Goal: Task Accomplishment & Management: Complete application form

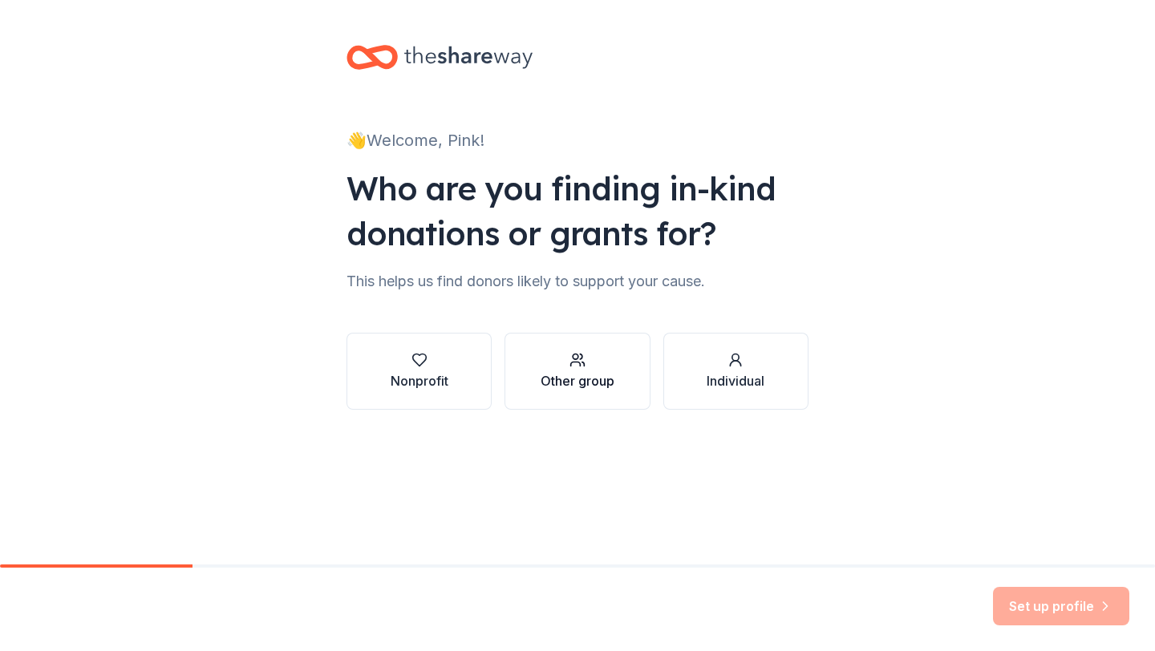
click at [573, 383] on div "Other group" at bounding box center [577, 380] width 74 height 19
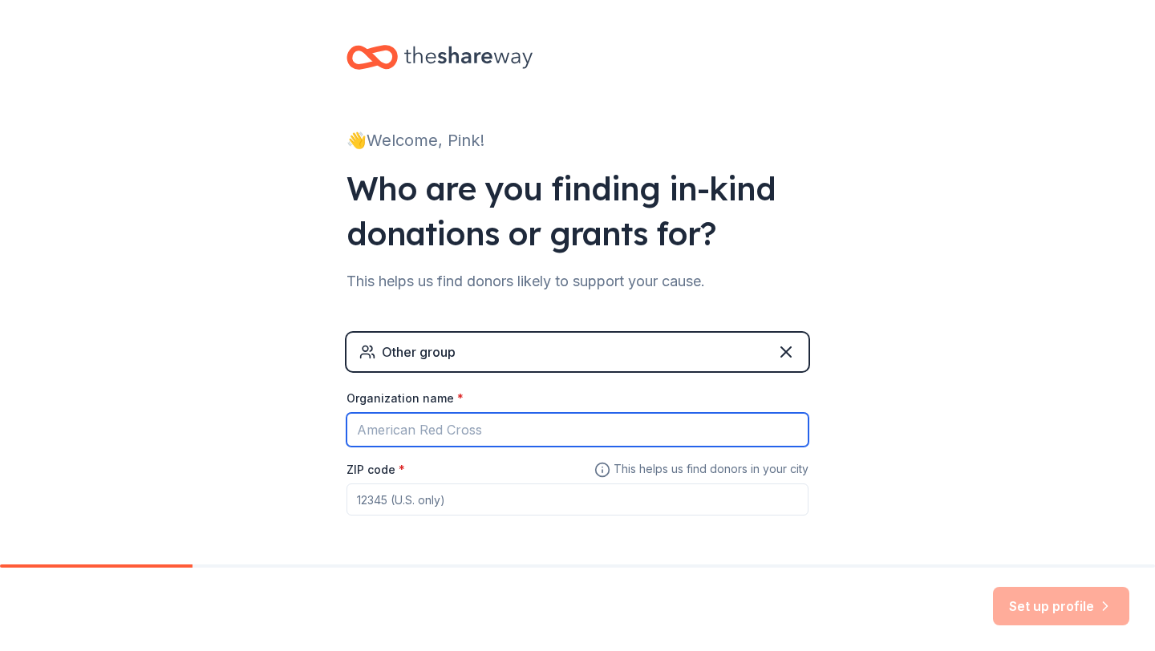
click at [555, 419] on input "Organization name *" at bounding box center [577, 430] width 462 height 34
type input "Pink Warriors"
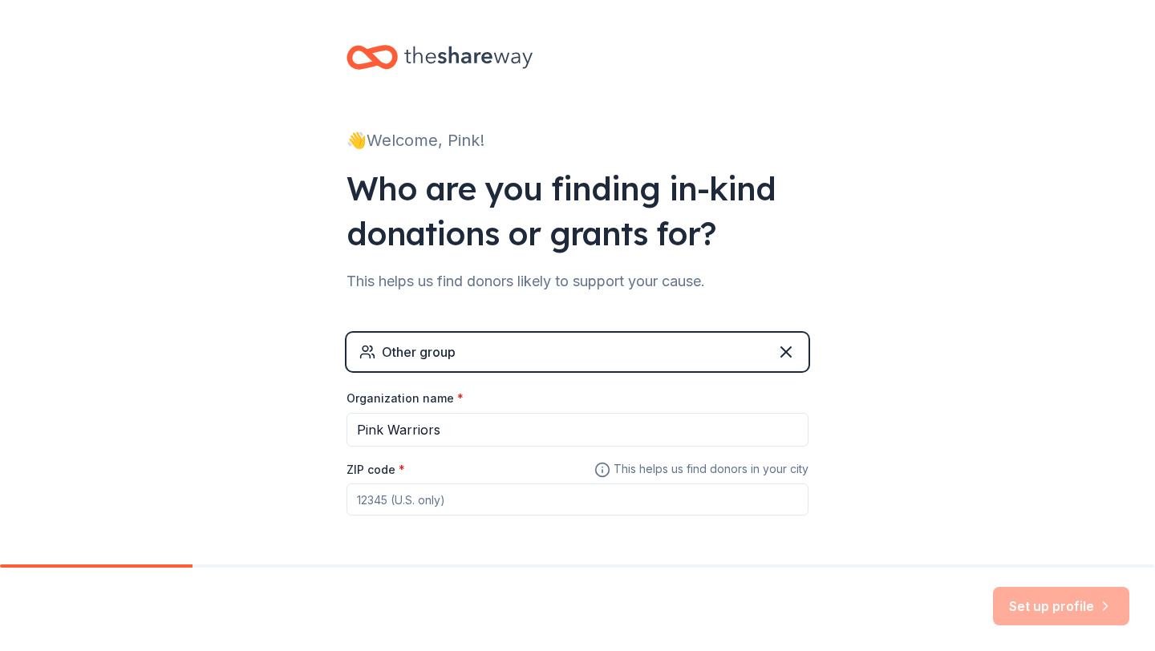
click at [545, 493] on input "ZIP code *" at bounding box center [577, 500] width 462 height 32
type input "15260"
click at [1003, 587] on button "Set up profile" at bounding box center [1061, 606] width 136 height 38
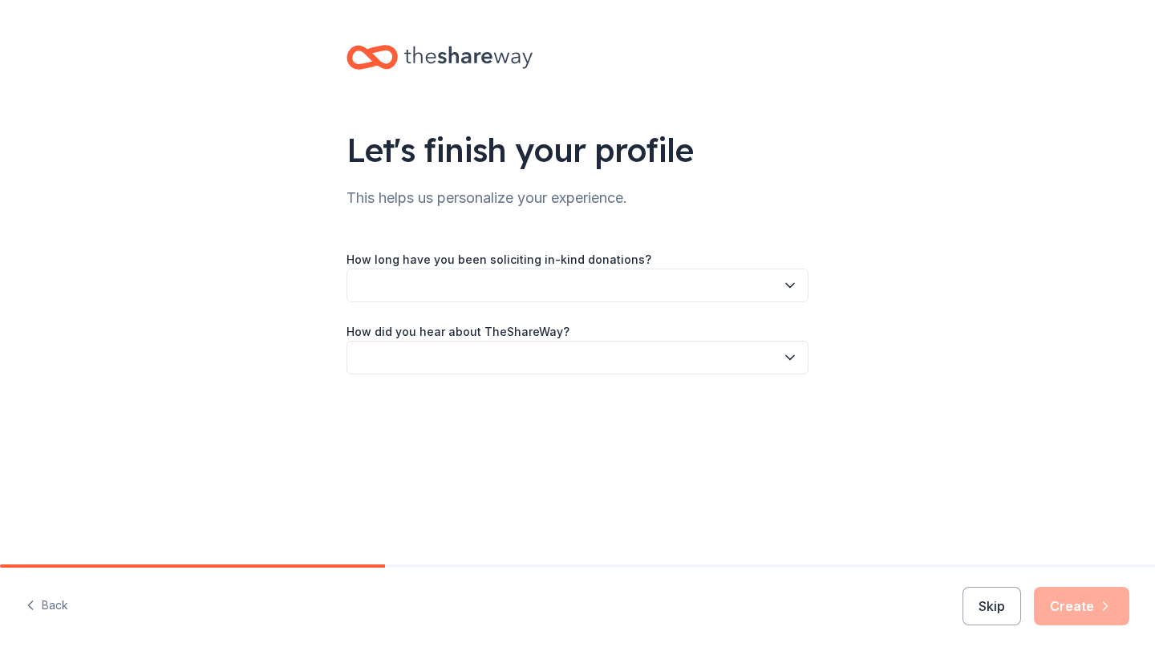
click at [639, 276] on button "button" at bounding box center [577, 286] width 462 height 34
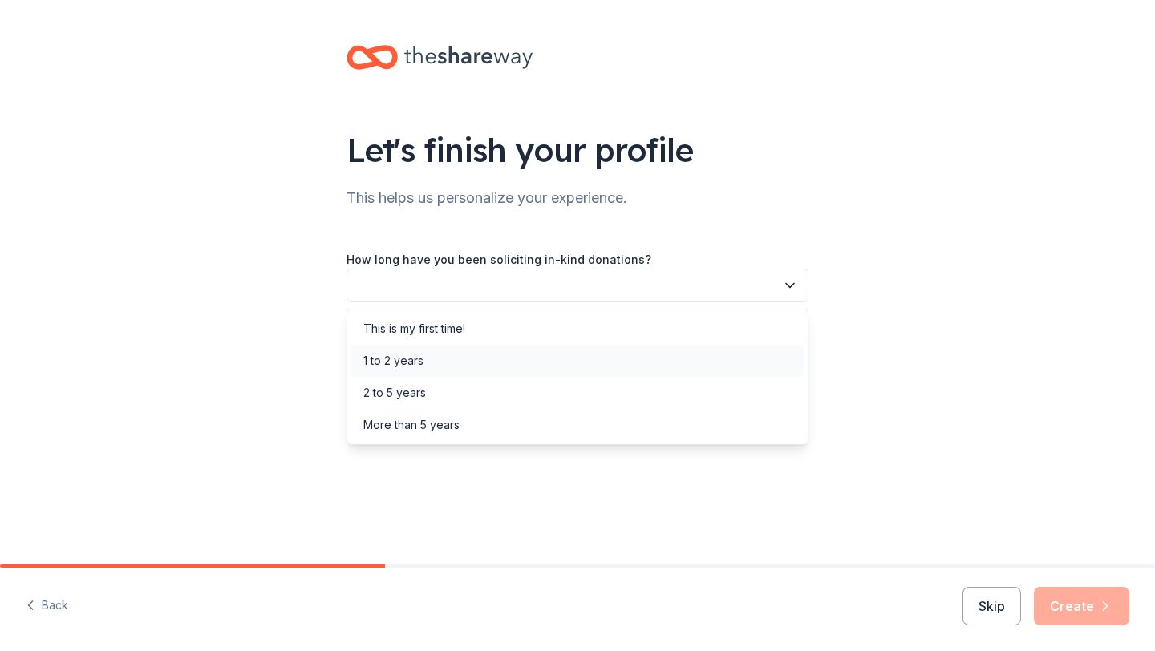
click at [610, 354] on div "1 to 2 years" at bounding box center [577, 361] width 454 height 32
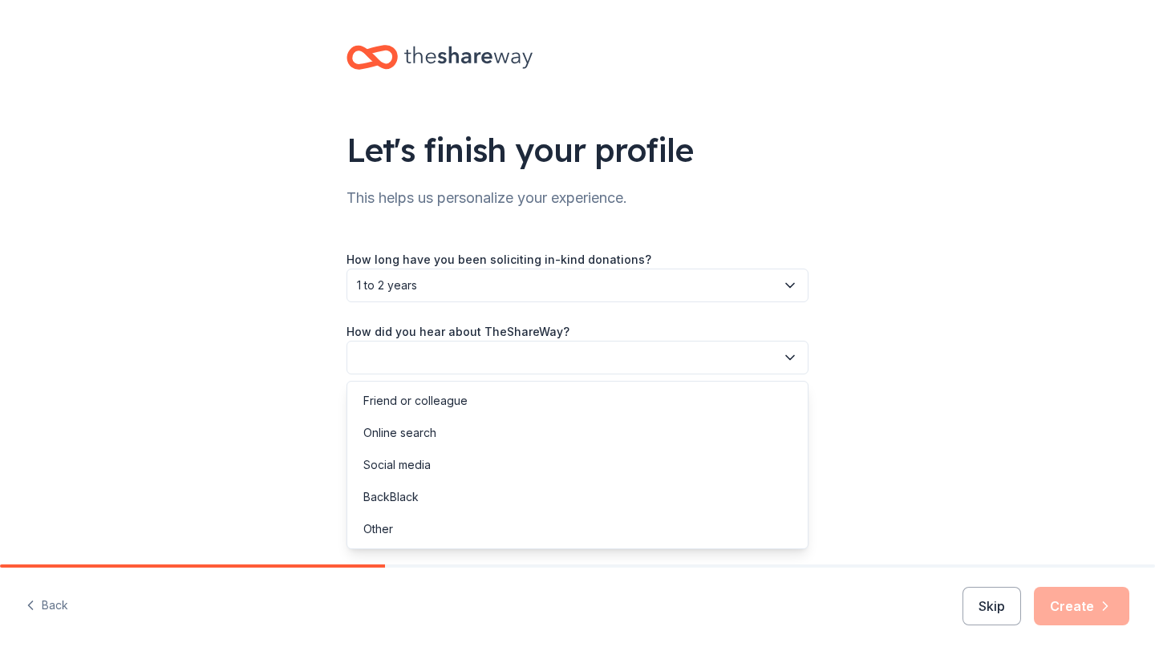
click at [610, 354] on button "button" at bounding box center [577, 358] width 462 height 34
click at [591, 424] on div "Online search" at bounding box center [577, 433] width 454 height 32
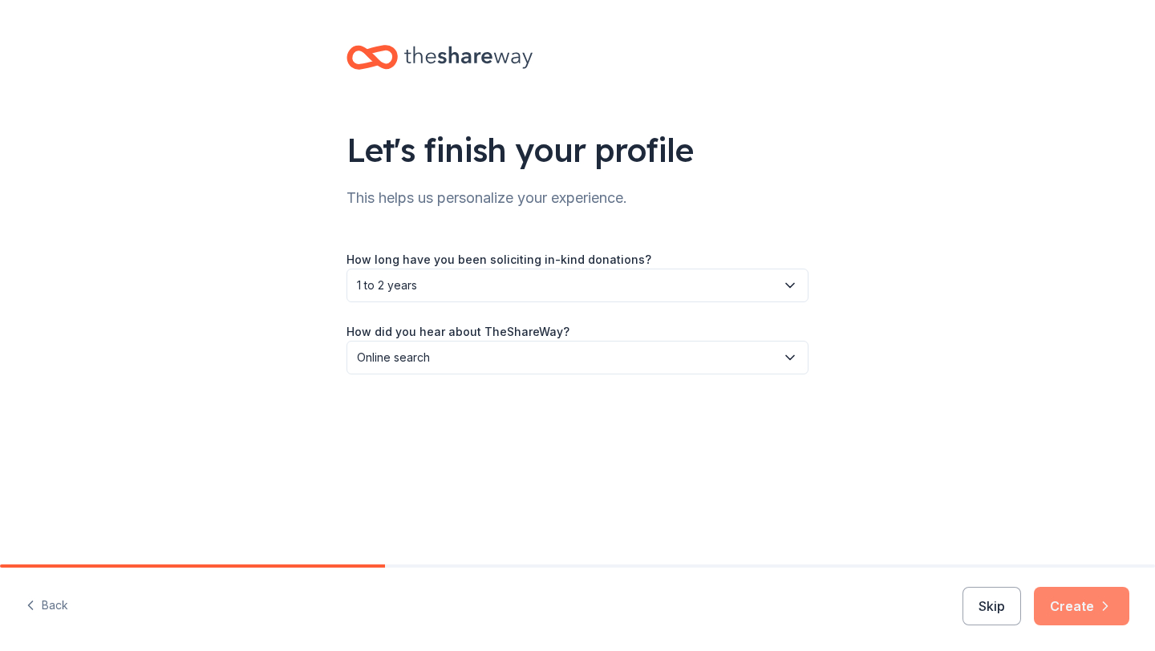
click at [1071, 621] on button "Create" at bounding box center [1081, 606] width 95 height 38
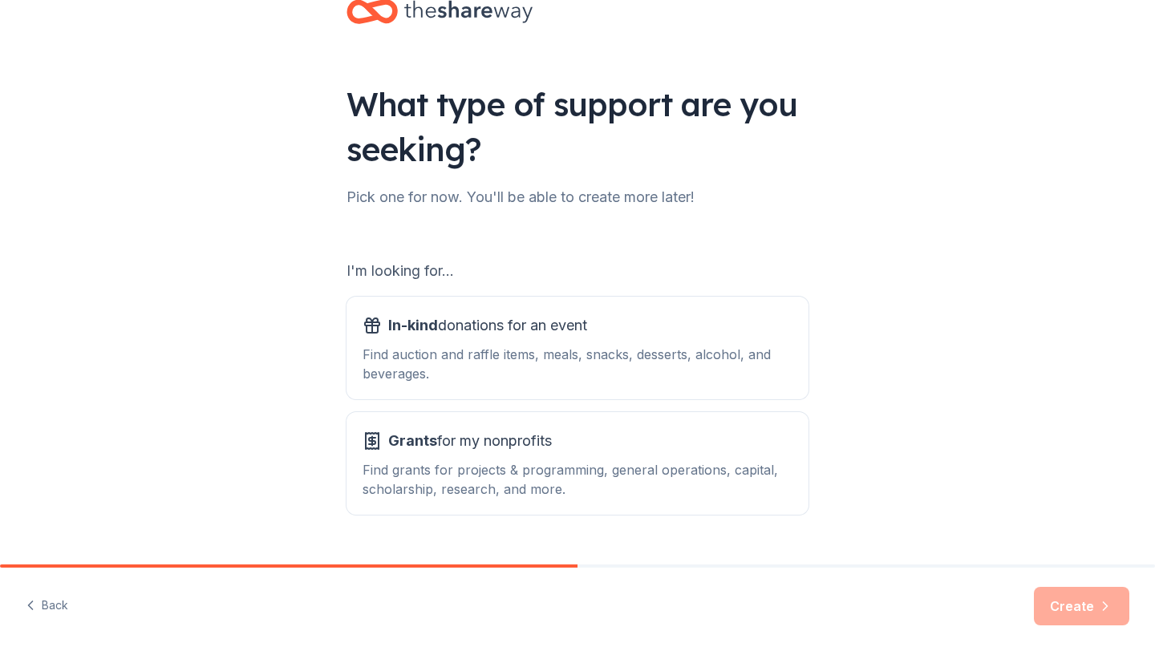
scroll to position [44, 0]
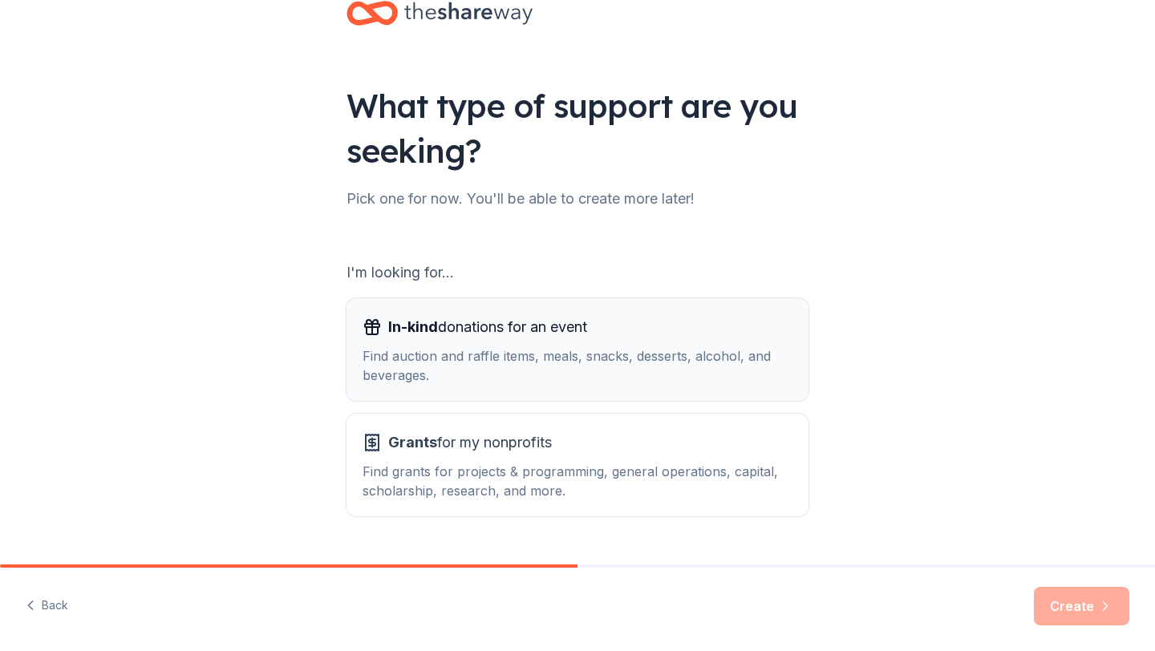
click at [712, 329] on div "In-kind donations for an event" at bounding box center [577, 327] width 430 height 26
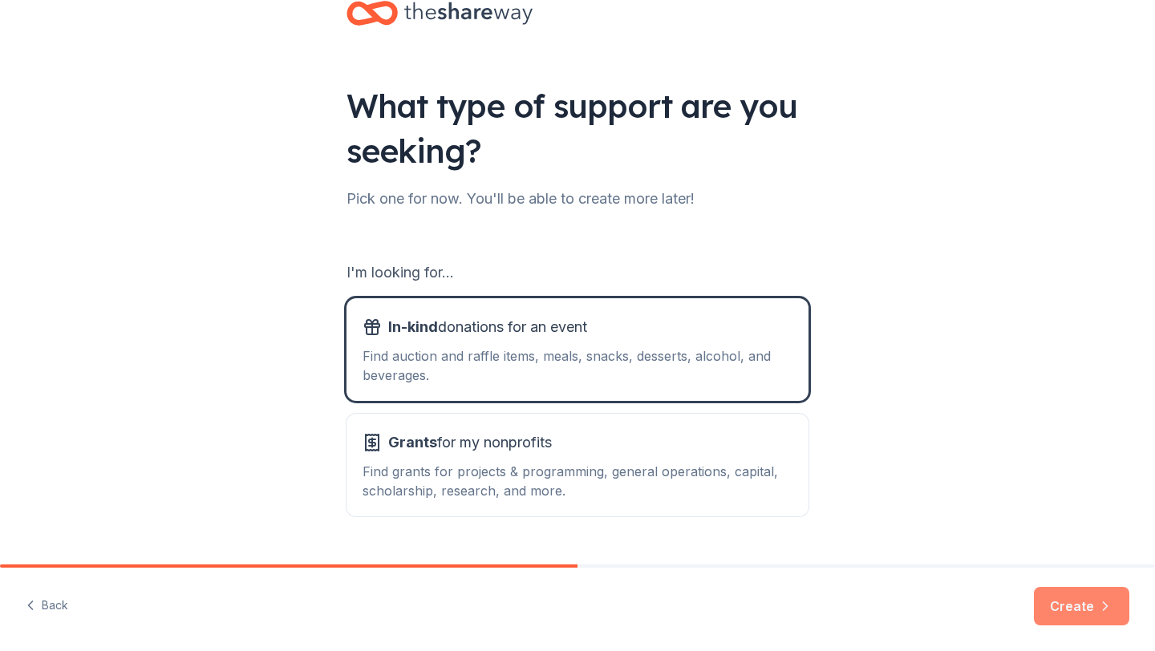
click at [1059, 609] on button "Create" at bounding box center [1081, 606] width 95 height 38
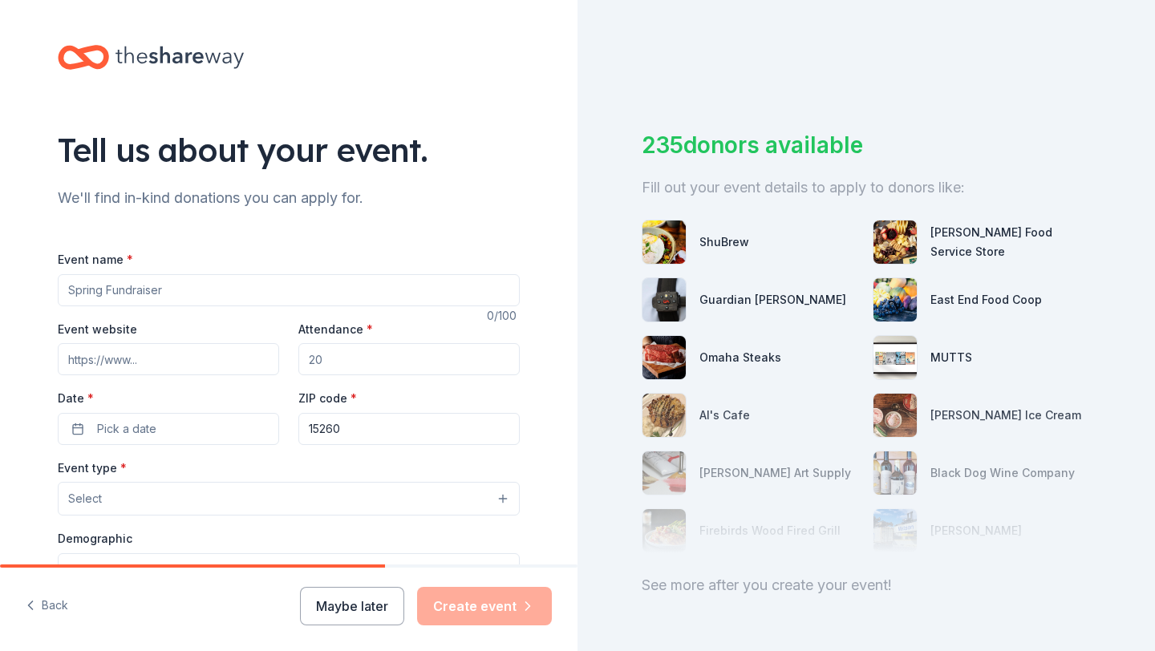
click at [296, 298] on input "Event name *" at bounding box center [289, 290] width 462 height 32
type input "o"
type input "October Walk for [MEDICAL_DATA]"
click at [387, 365] on input "Attendance *" at bounding box center [408, 359] width 221 height 32
type input "1"
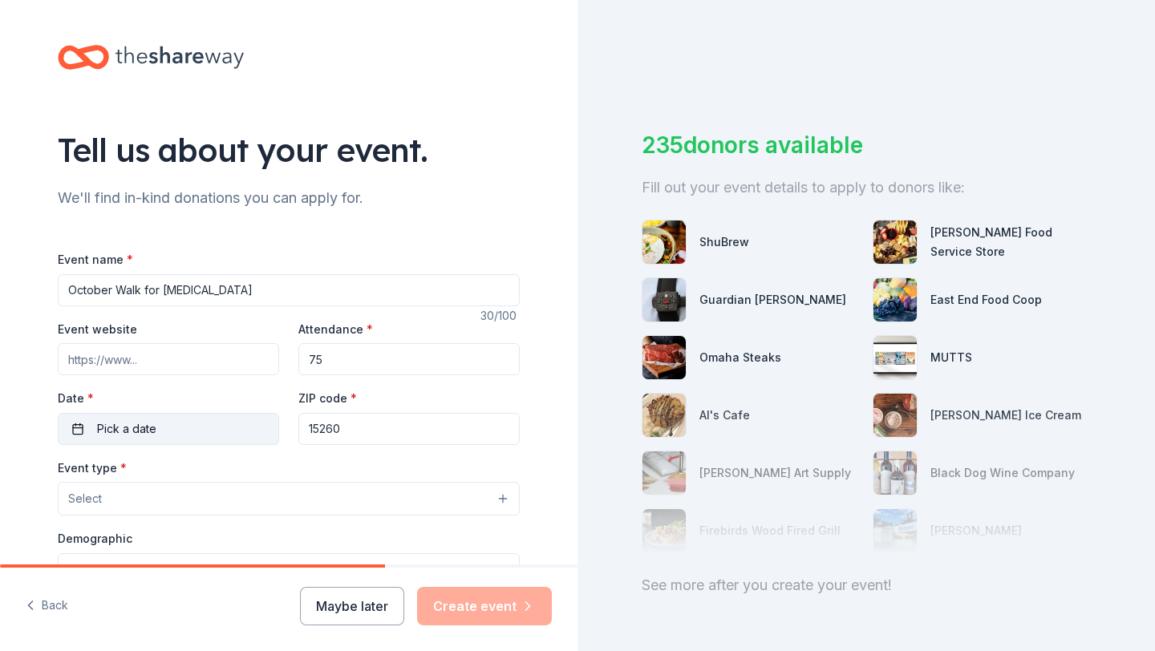
type input "75"
click at [192, 427] on button "Pick a date" at bounding box center [168, 429] width 221 height 32
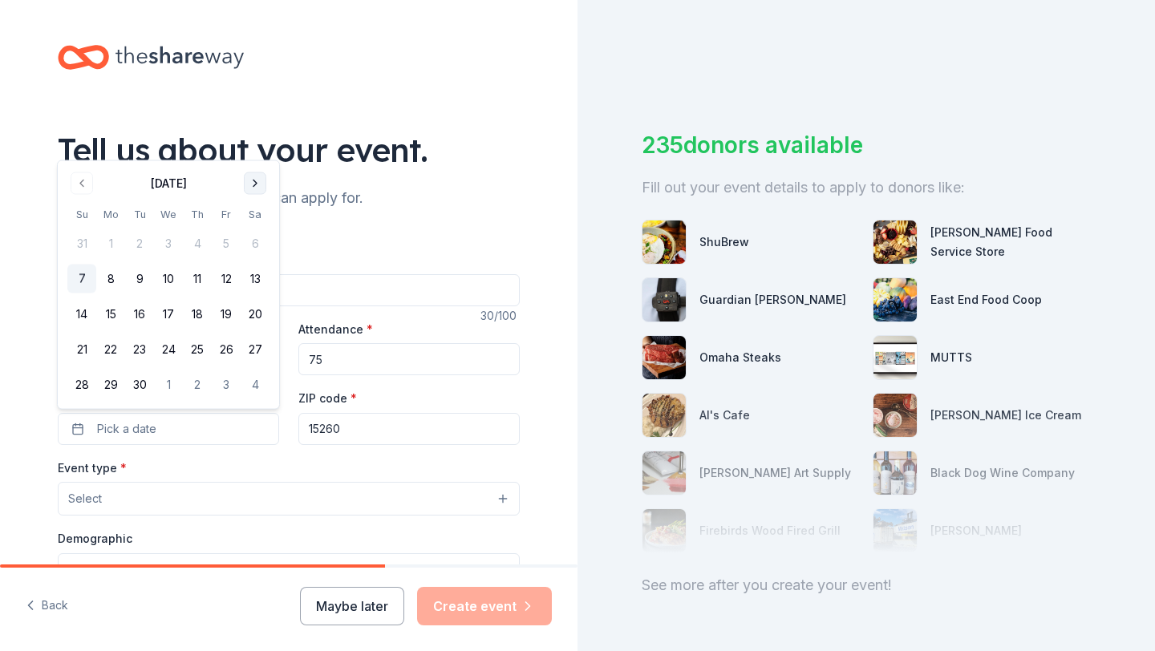
click at [247, 181] on button "Go to next month" at bounding box center [255, 183] width 22 height 22
click at [80, 354] on button "19" at bounding box center [81, 349] width 29 height 29
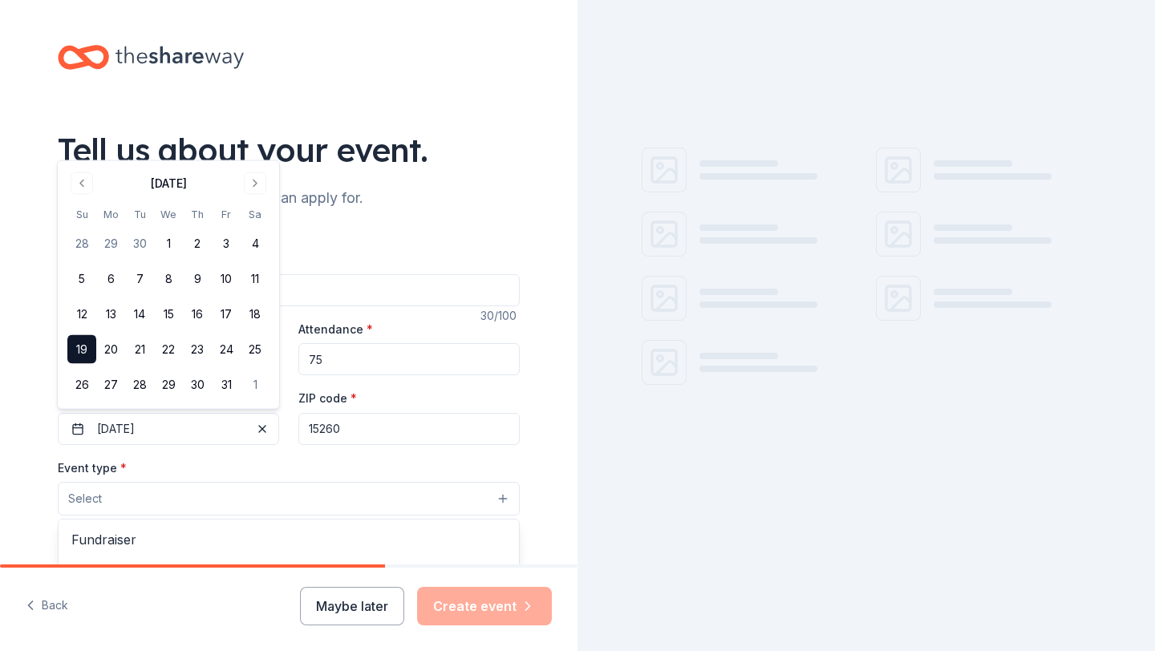
click at [206, 498] on button "Select" at bounding box center [289, 499] width 462 height 34
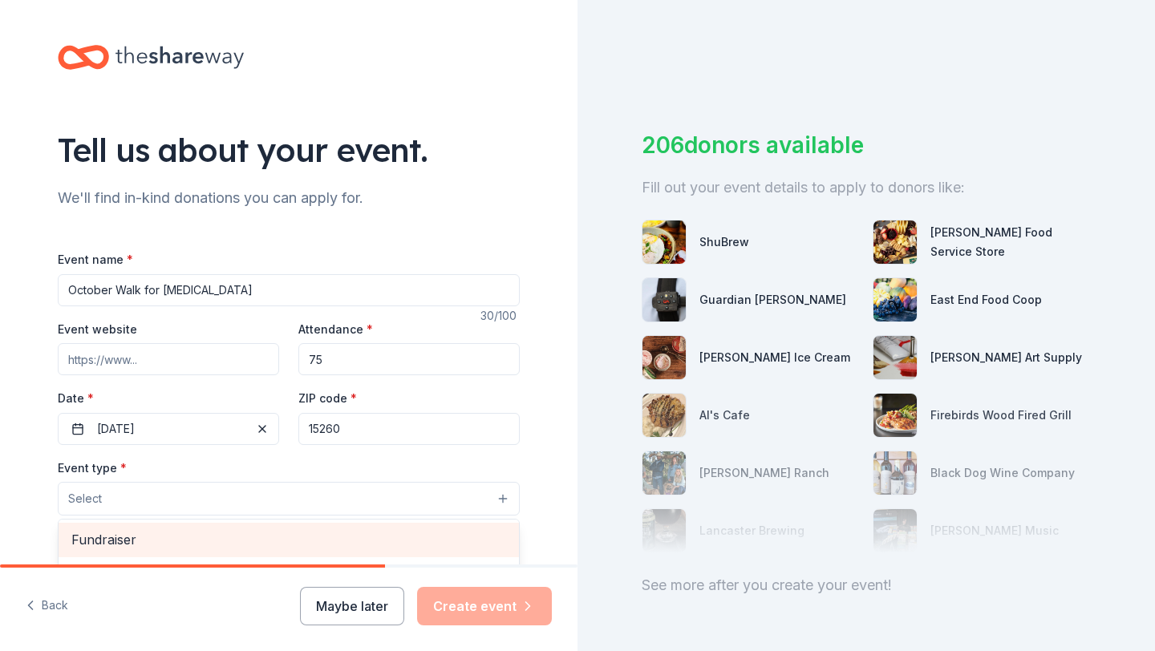
click at [184, 539] on span "Fundraiser" at bounding box center [288, 539] width 435 height 21
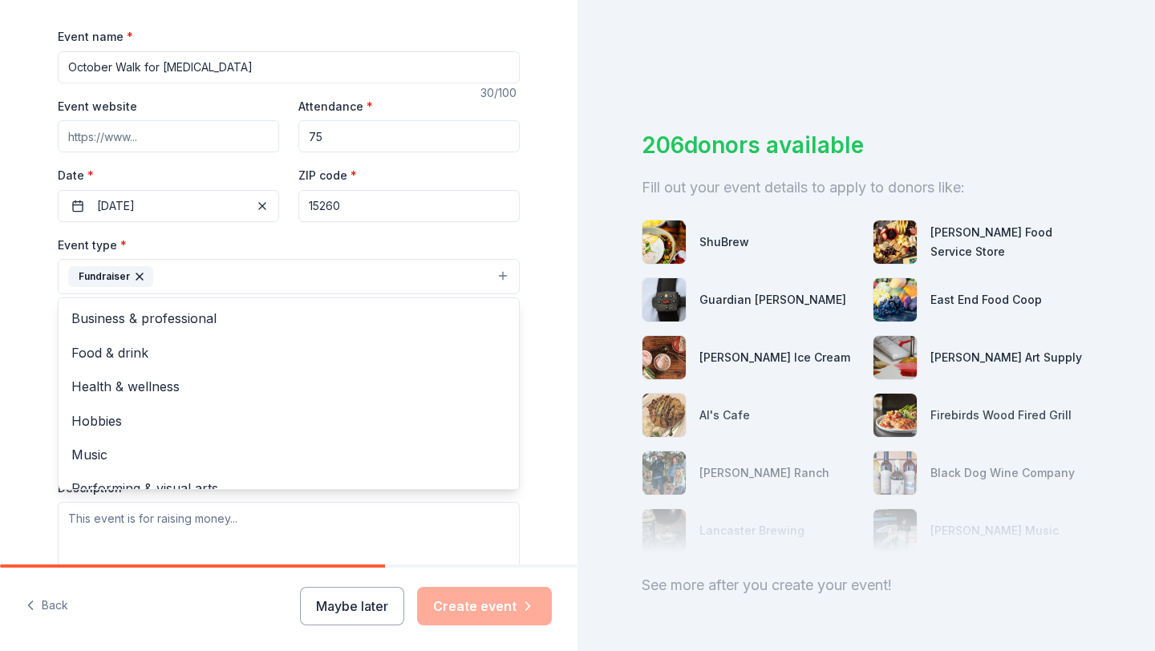
scroll to position [222, 0]
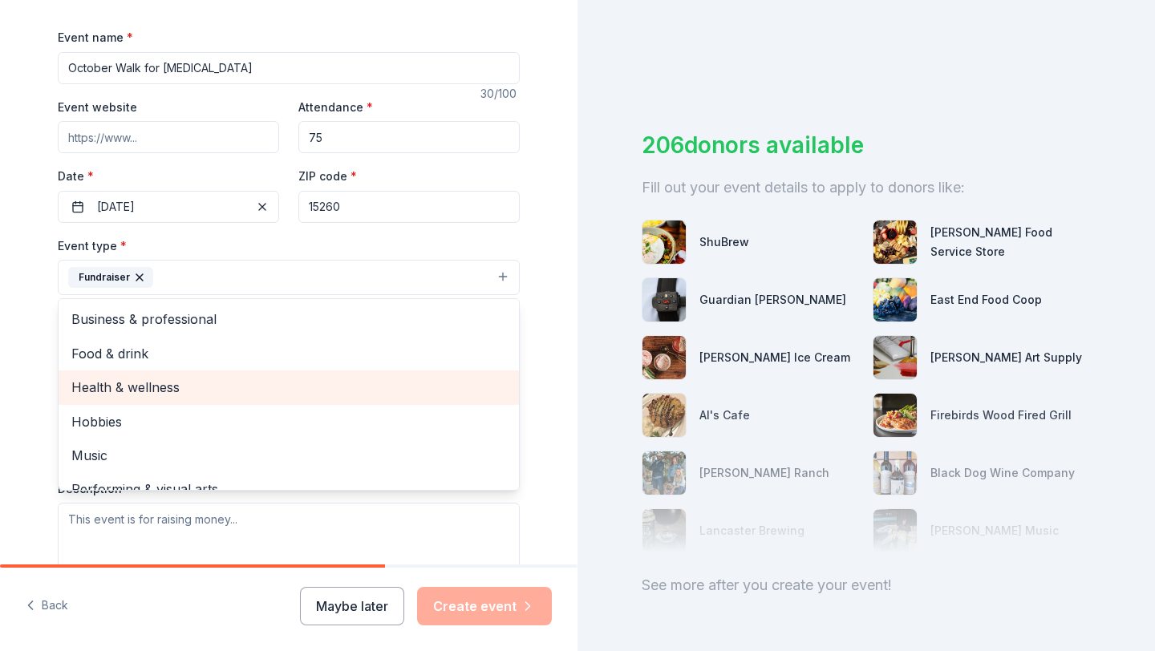
click at [181, 383] on span "Health & wellness" at bounding box center [288, 387] width 435 height 21
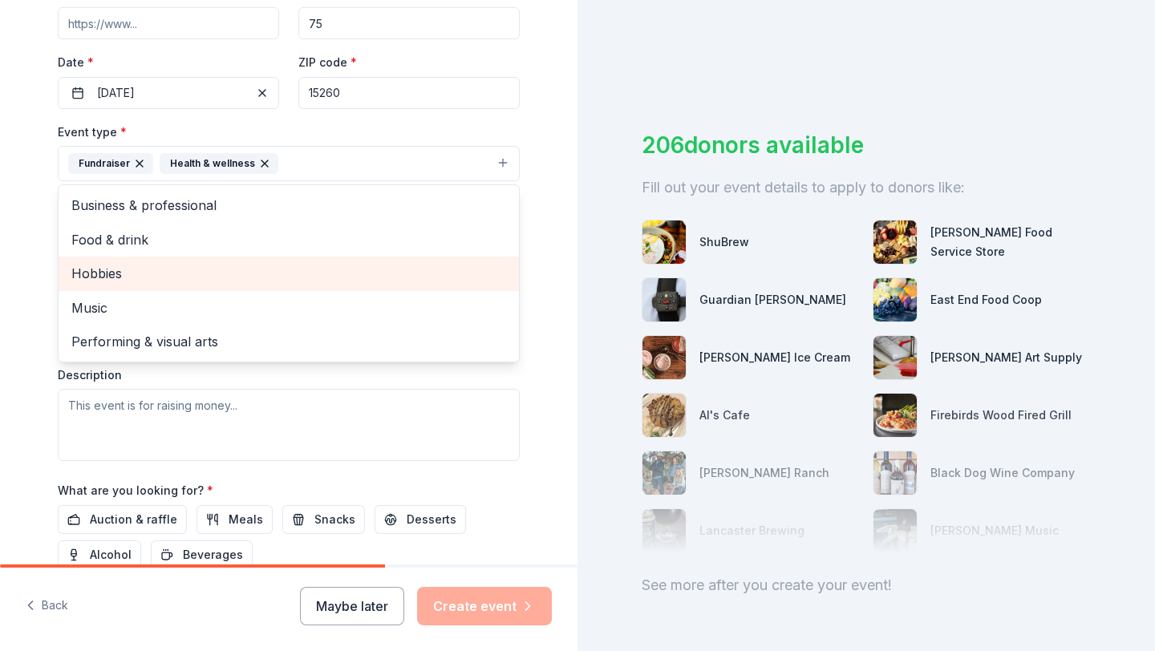
scroll to position [338, 0]
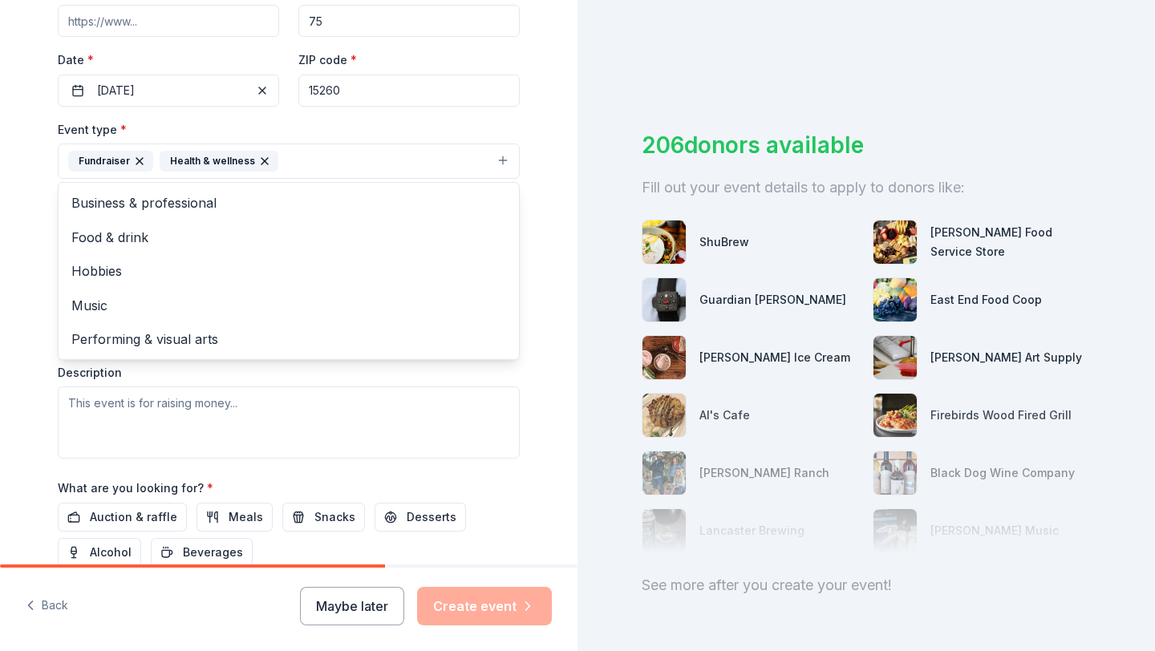
click at [103, 398] on div "Event type * Fundraiser Health & wellness Business & professional Food & drink …" at bounding box center [289, 288] width 462 height 339
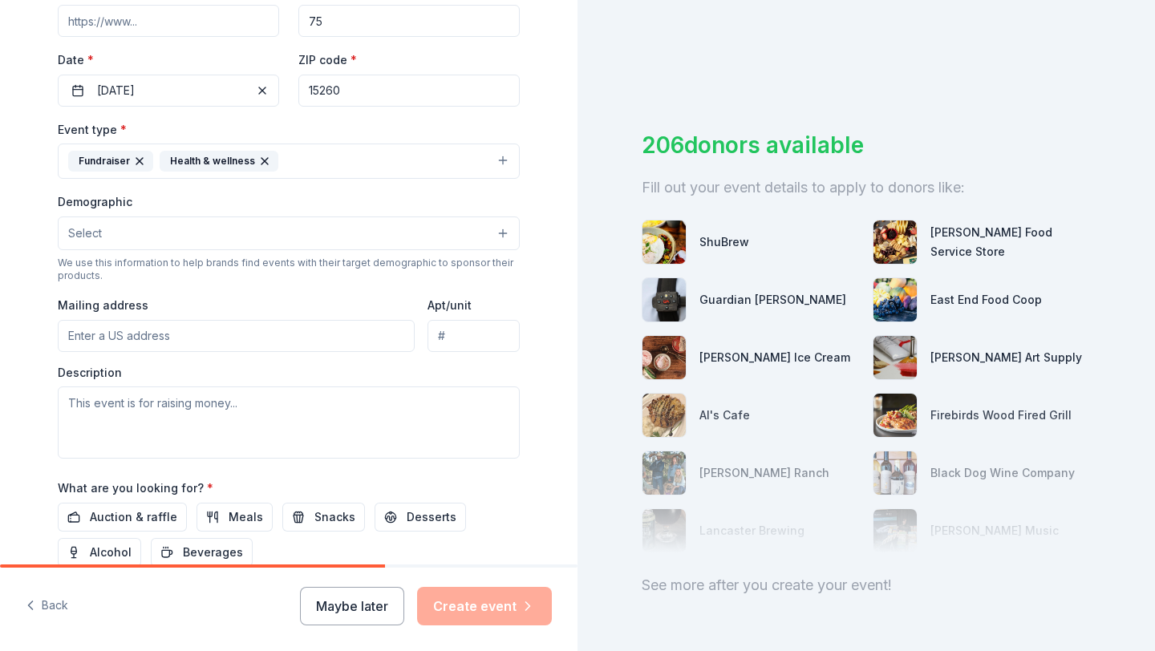
click at [137, 330] on input "Mailing address" at bounding box center [236, 336] width 357 height 32
type input "3959 Fifth Avenue, Pittsburgh, PA, 15213"
click at [496, 334] on input "Apt/unit" at bounding box center [473, 336] width 92 height 32
type input "837"
click at [293, 407] on textarea at bounding box center [289, 423] width 462 height 72
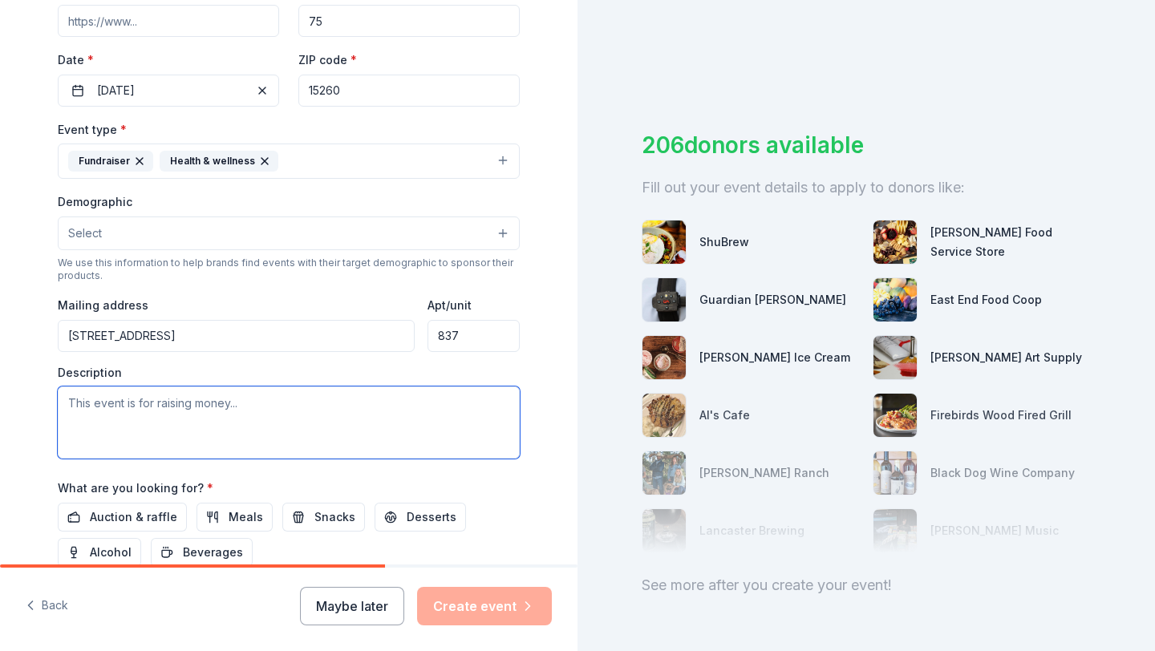
paste textarea "Annual walk for [MEDICAL_DATA] where all proceeds are donated (in previous year…"
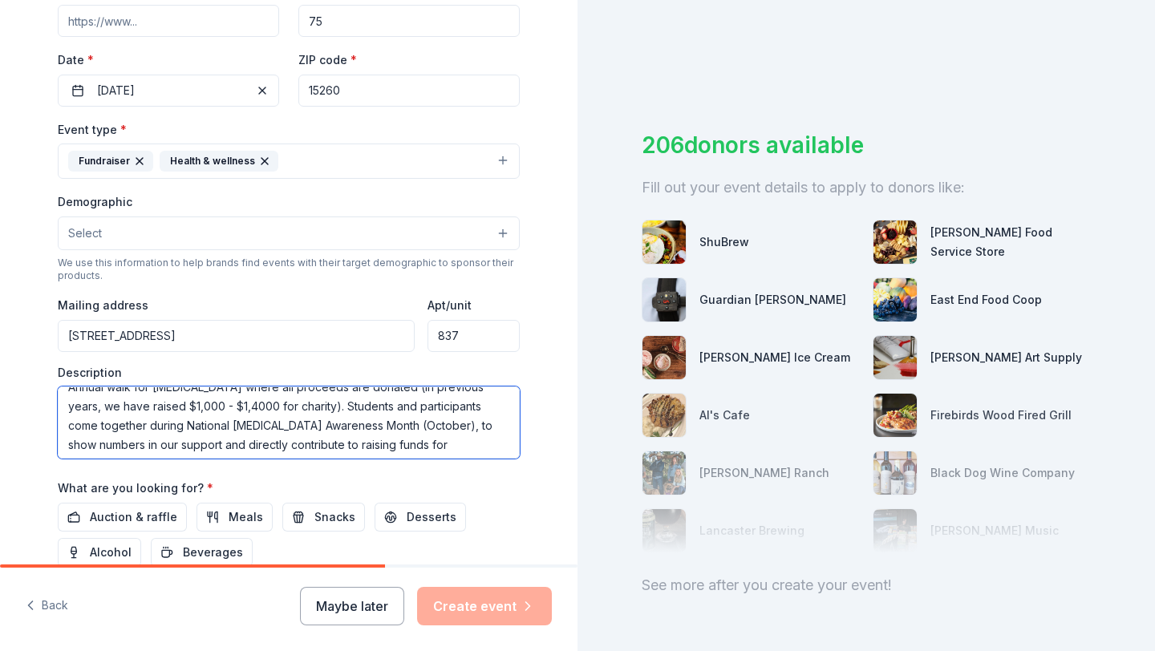
scroll to position [0, 0]
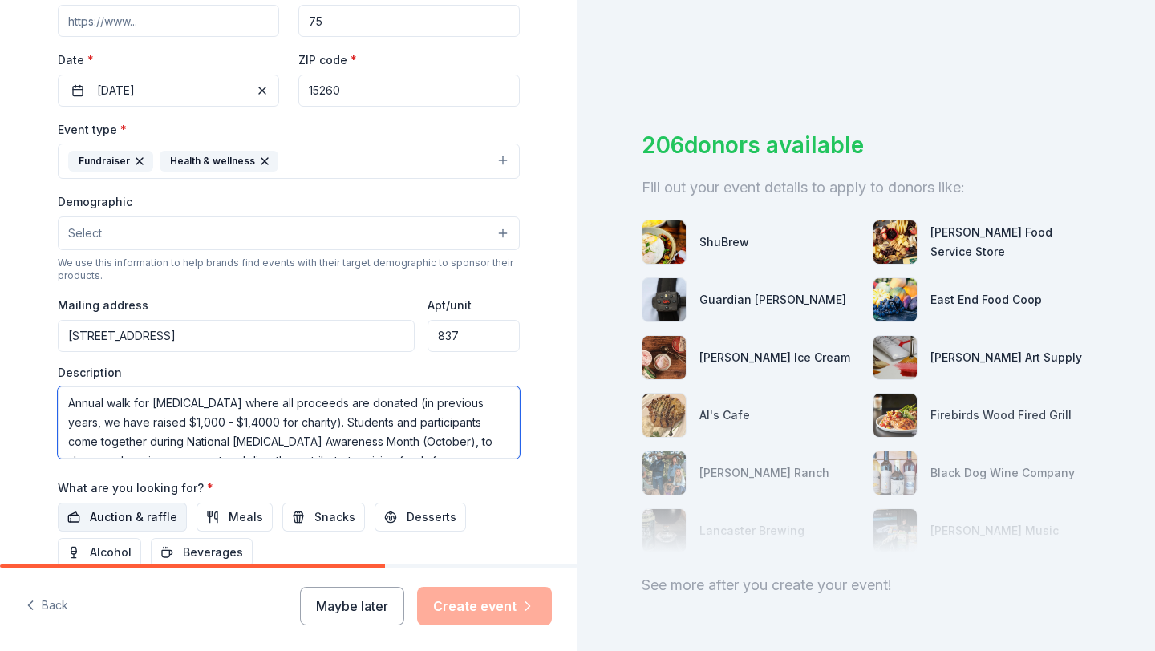
type textarea "Annual walk for [MEDICAL_DATA] where all proceeds are donated (in previous year…"
click at [155, 509] on span "Auction & raffle" at bounding box center [133, 517] width 87 height 19
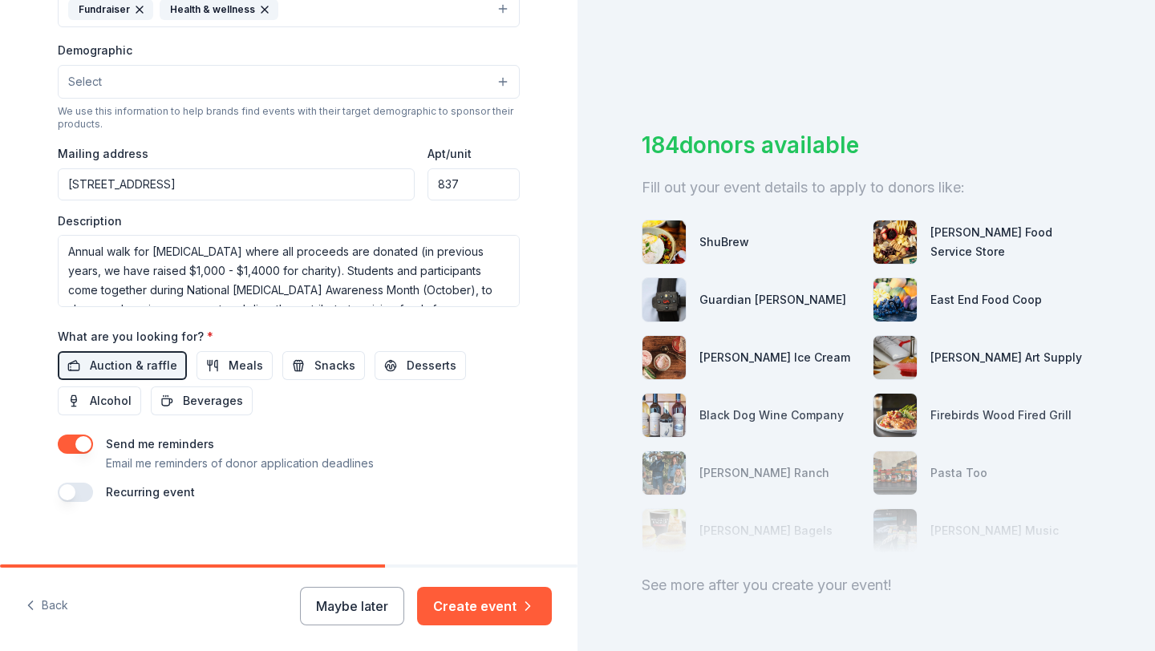
scroll to position [504, 0]
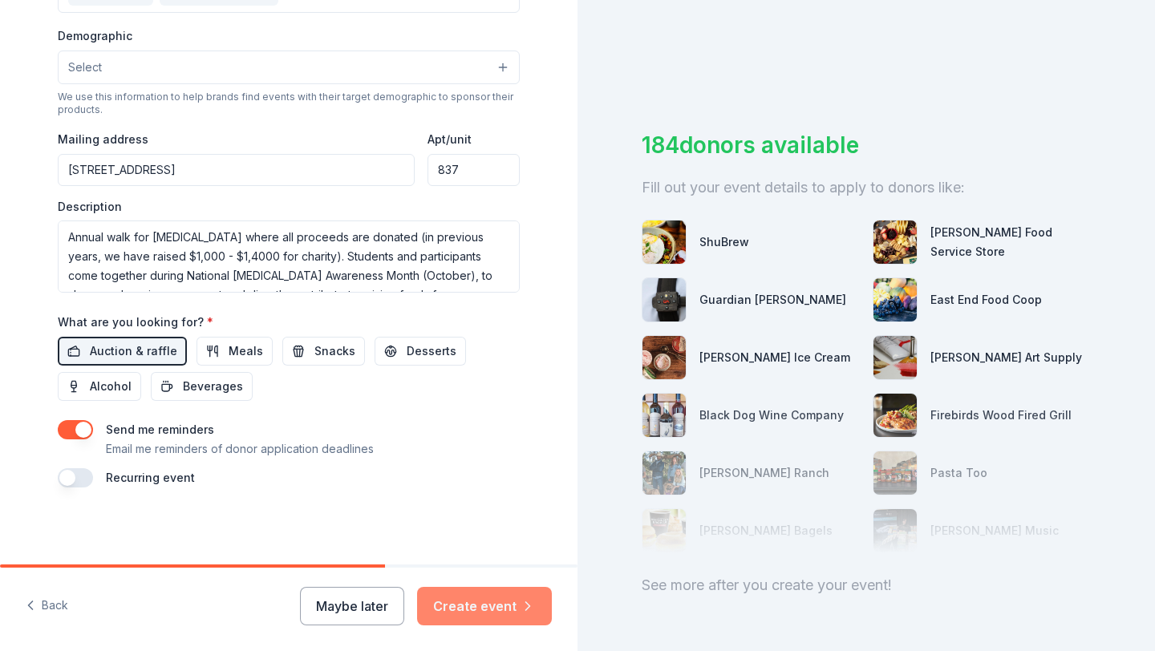
click at [439, 605] on button "Create event" at bounding box center [484, 606] width 135 height 38
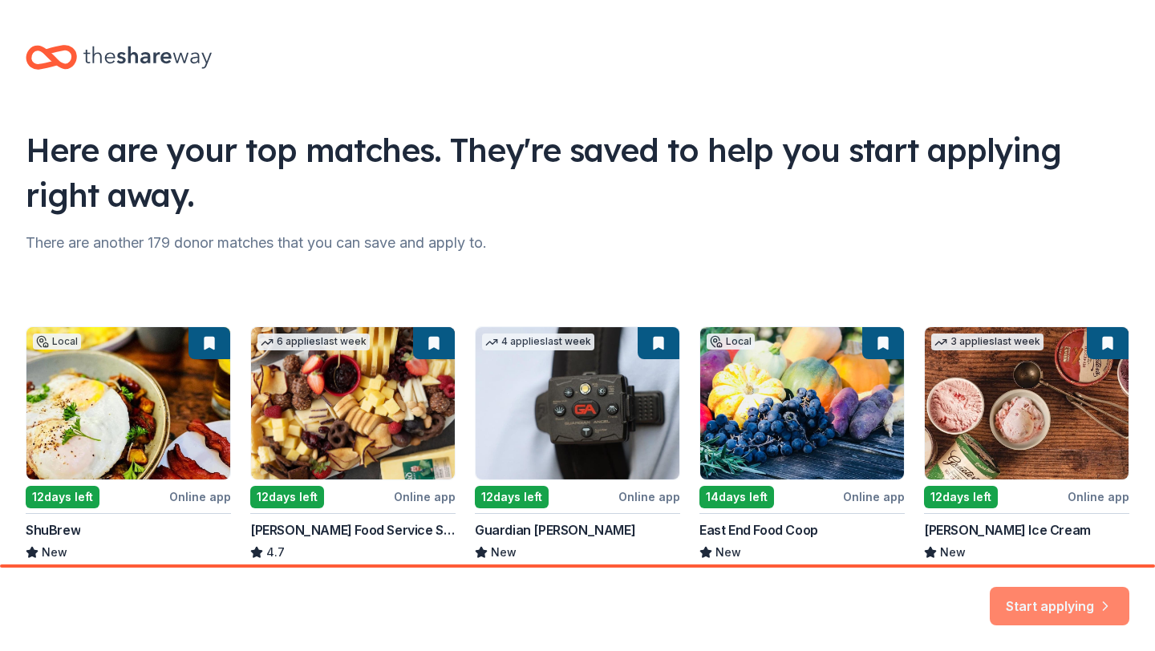
click at [1058, 605] on button "Start applying" at bounding box center [1060, 598] width 140 height 38
click at [1067, 605] on div "Start applying" at bounding box center [1060, 606] width 140 height 38
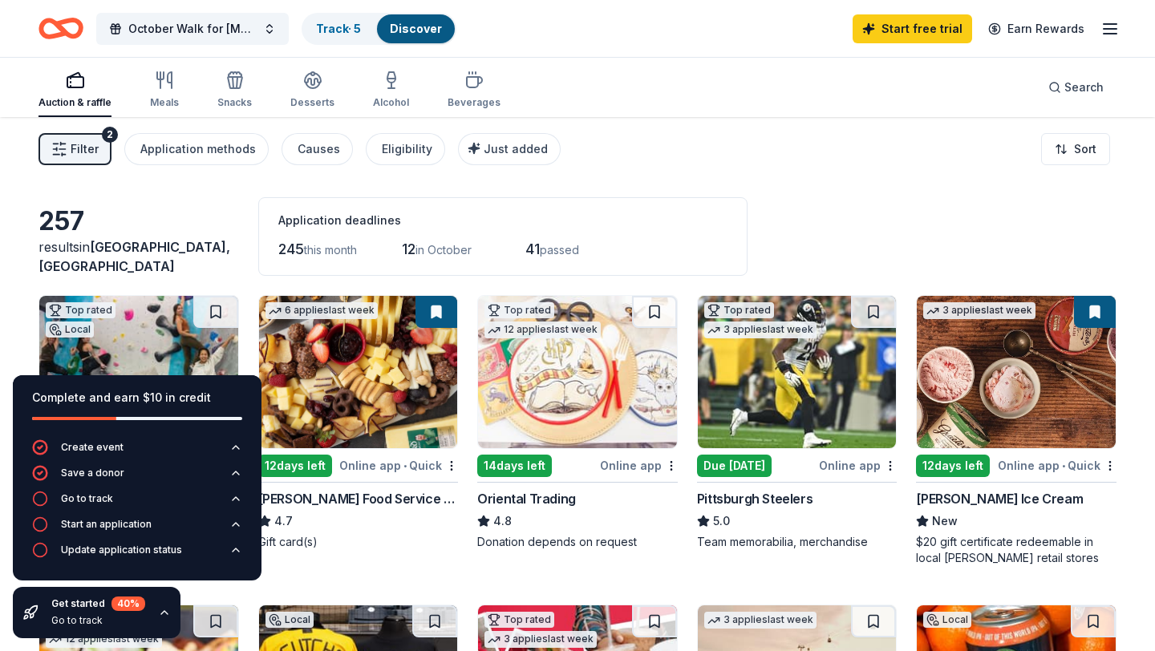
click at [1110, 30] on icon "button" at bounding box center [1109, 28] width 19 height 19
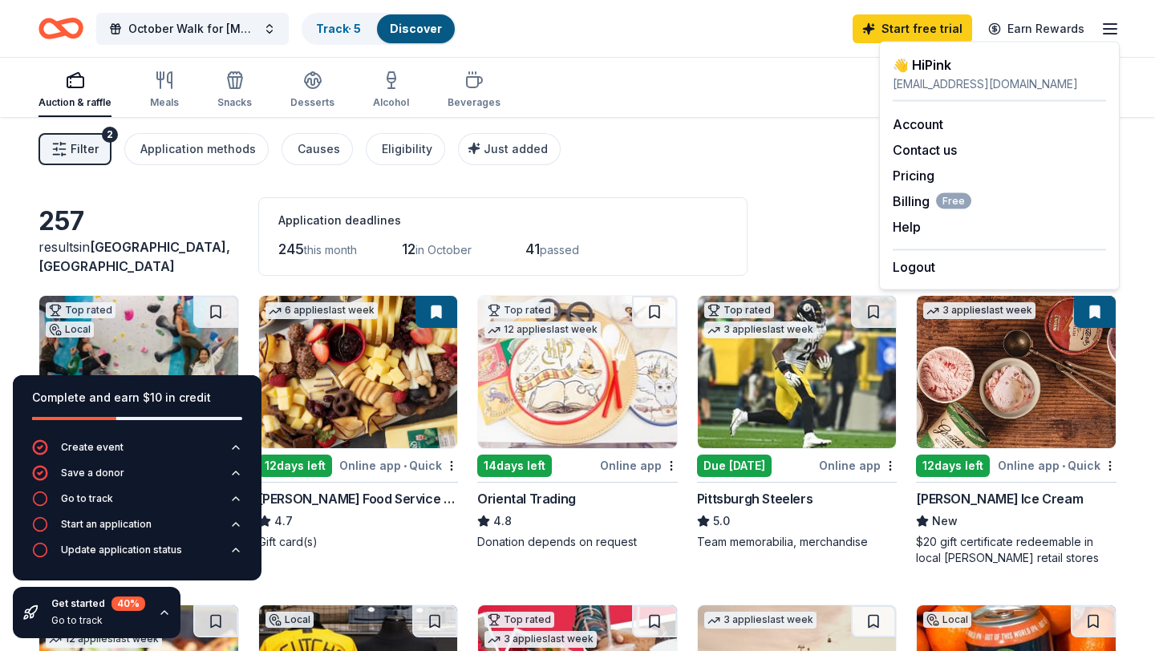
click at [799, 177] on div "Filter 2 Application methods Causes Eligibility Just added Sort" at bounding box center [577, 149] width 1155 height 64
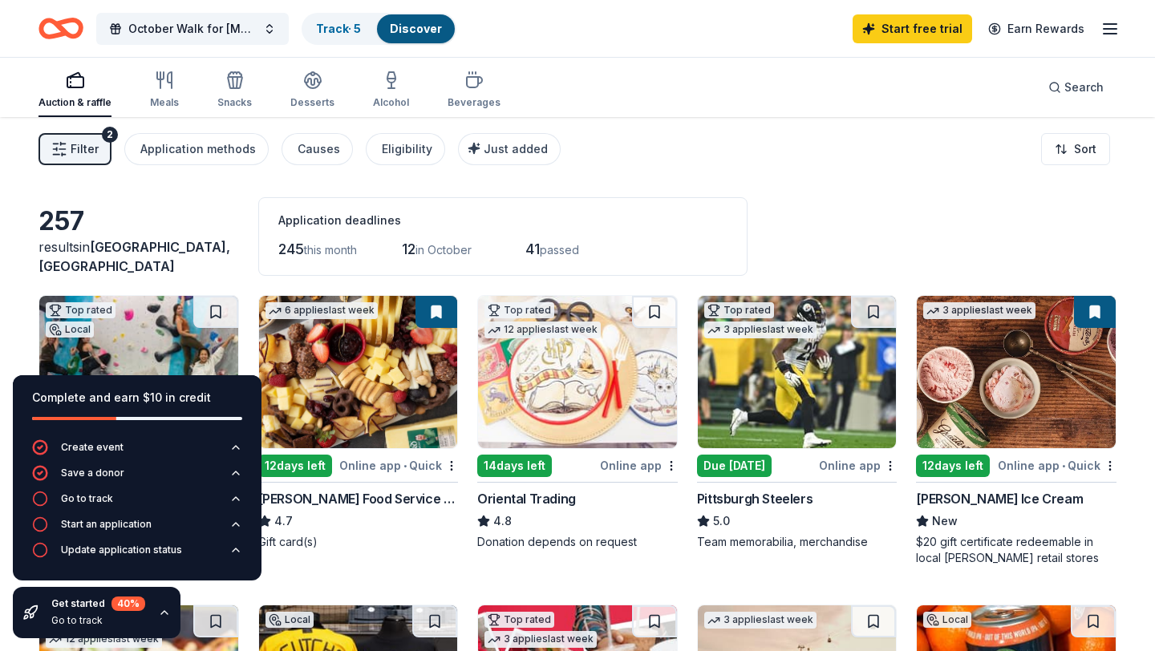
click at [402, 31] on link "Discover" at bounding box center [416, 29] width 52 height 14
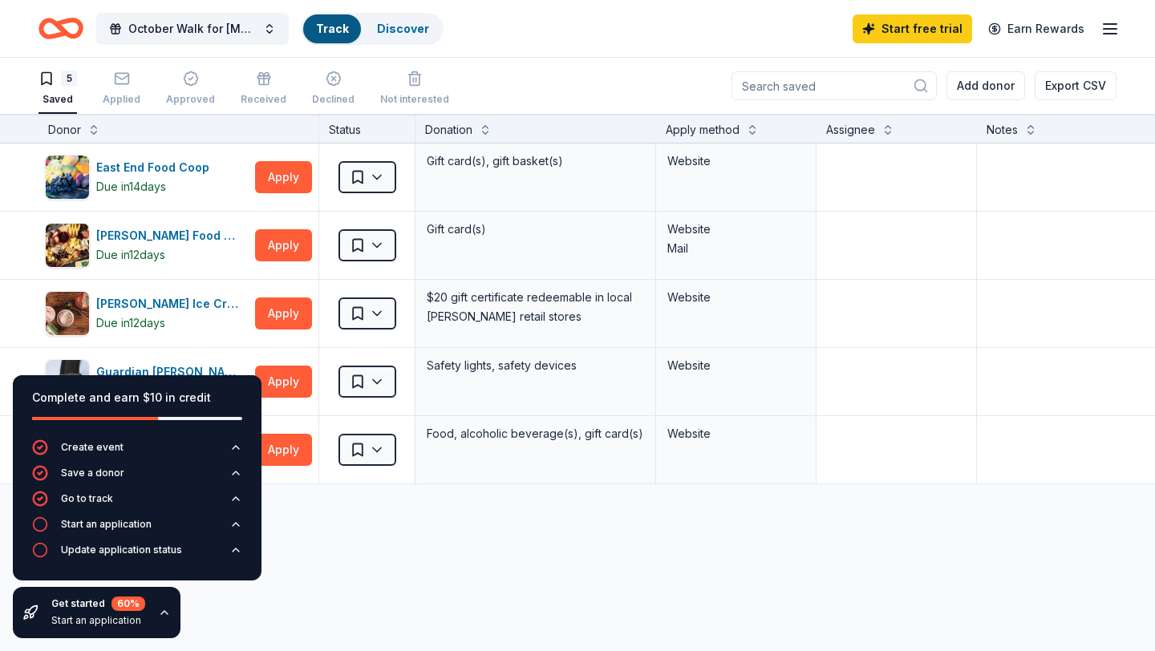
scroll to position [1, 0]
click at [395, 32] on link "Discover" at bounding box center [416, 29] width 52 height 14
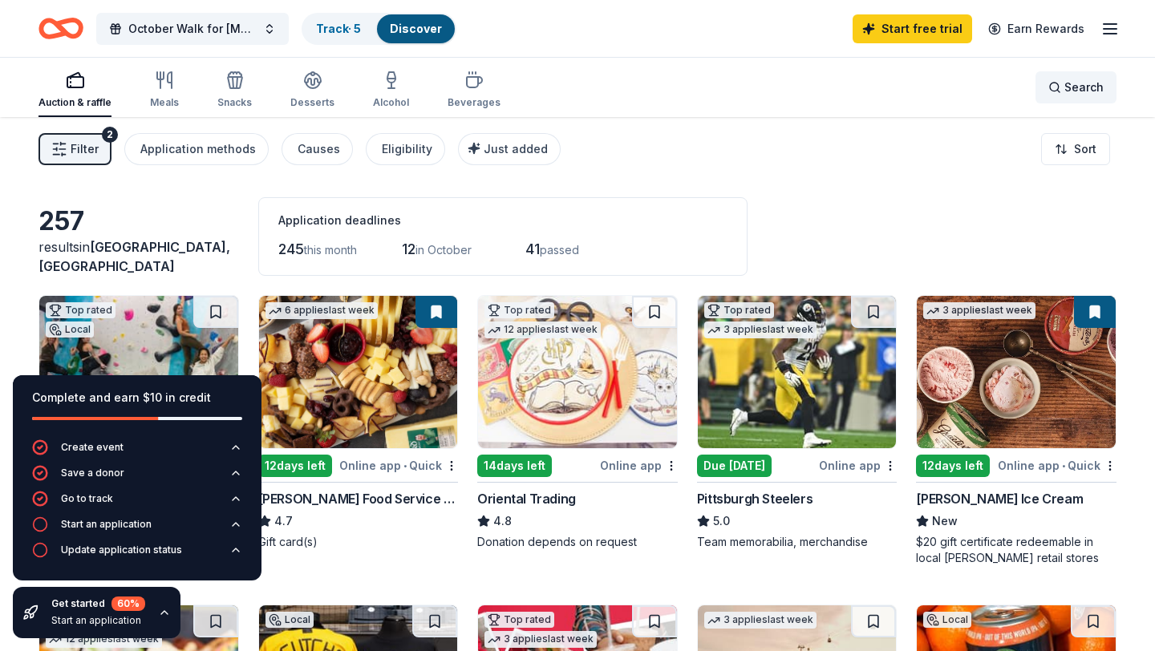
click at [1065, 92] on div "Search" at bounding box center [1075, 87] width 55 height 19
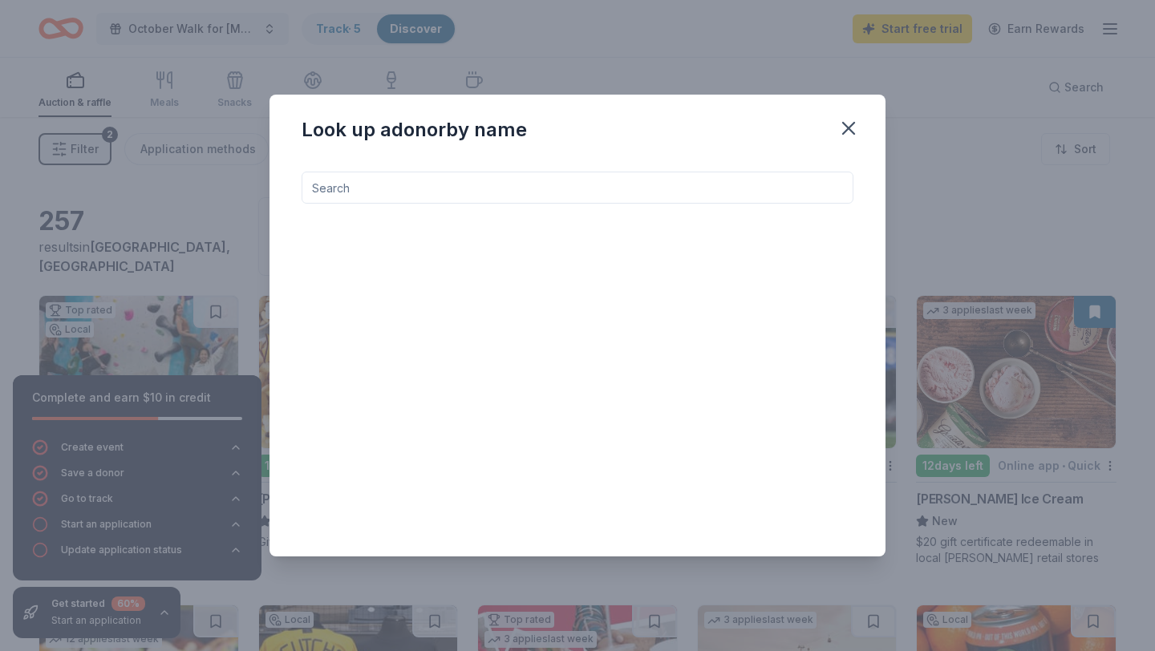
click at [706, 197] on input at bounding box center [578, 188] width 552 height 32
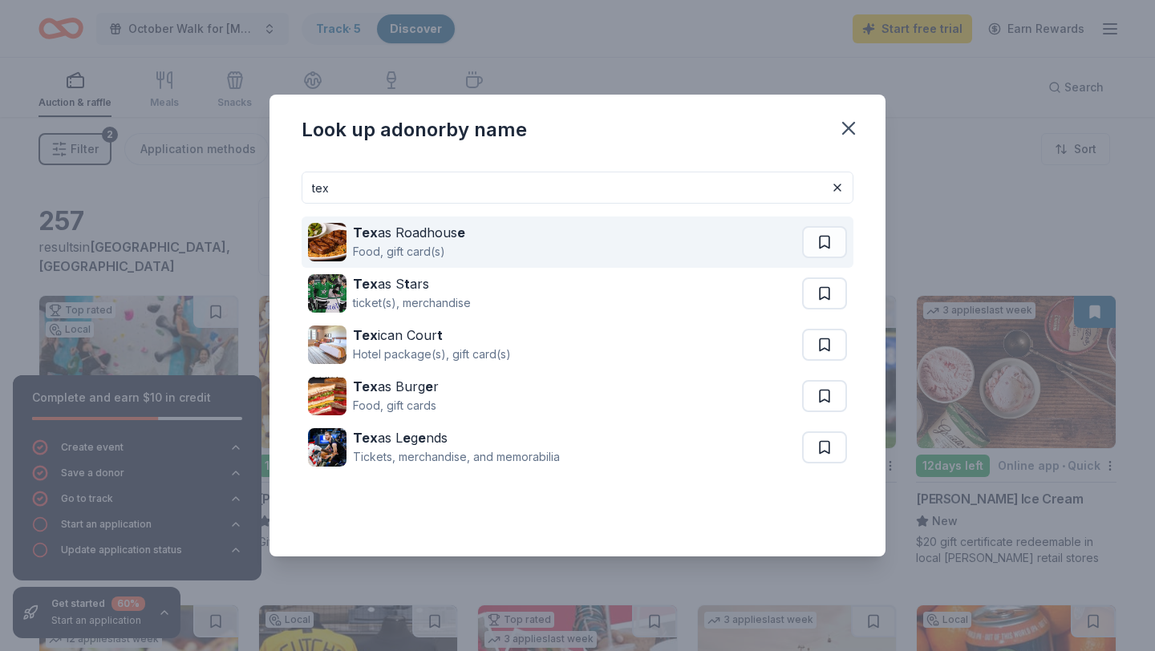
type input "tex"
click at [482, 257] on div "Tex as Roadhous e Food, gift card(s)" at bounding box center [555, 242] width 494 height 51
click at [411, 237] on div "Tex as Roadhous e" at bounding box center [409, 232] width 112 height 19
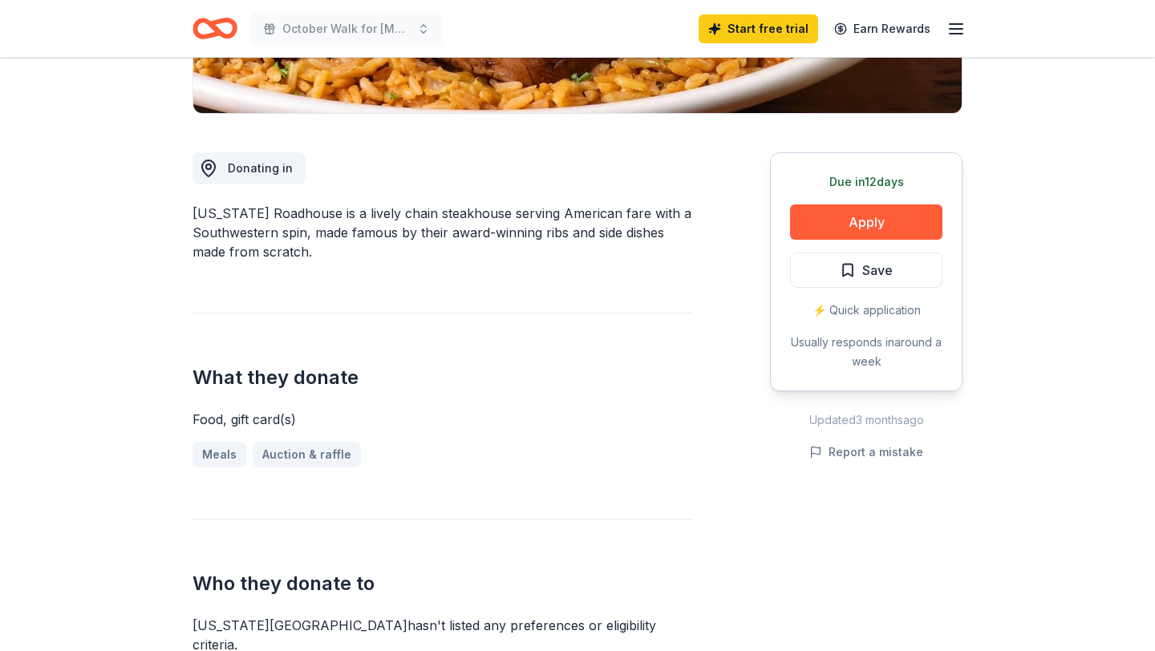
scroll to position [375, 0]
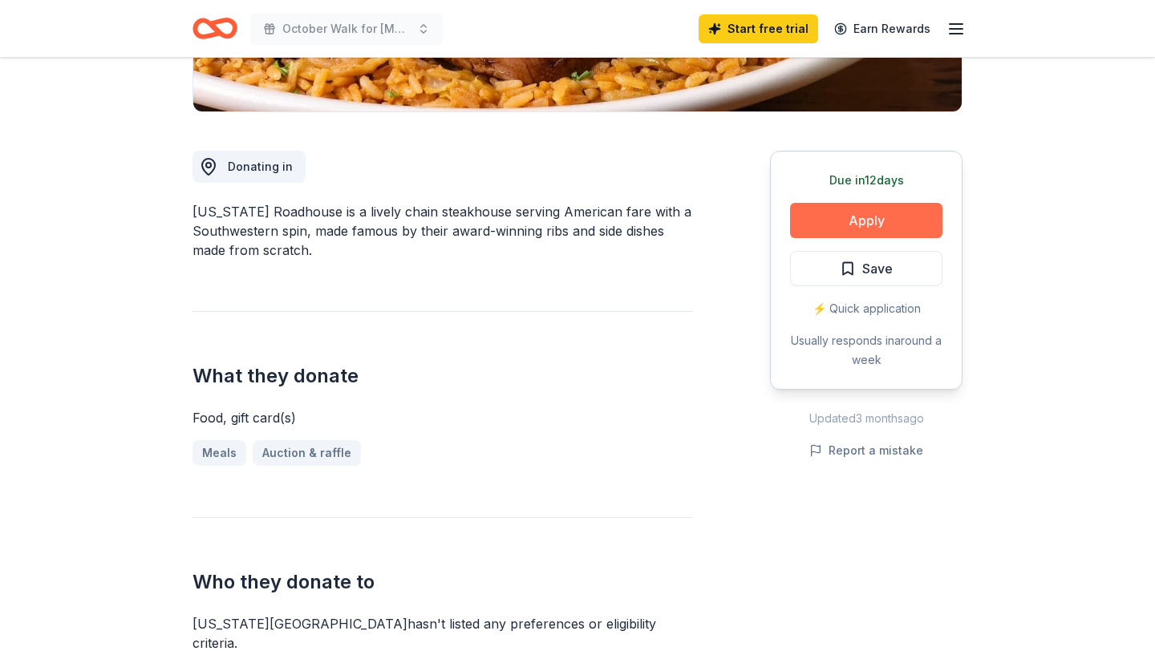
click at [832, 230] on button "Apply" at bounding box center [866, 220] width 152 height 35
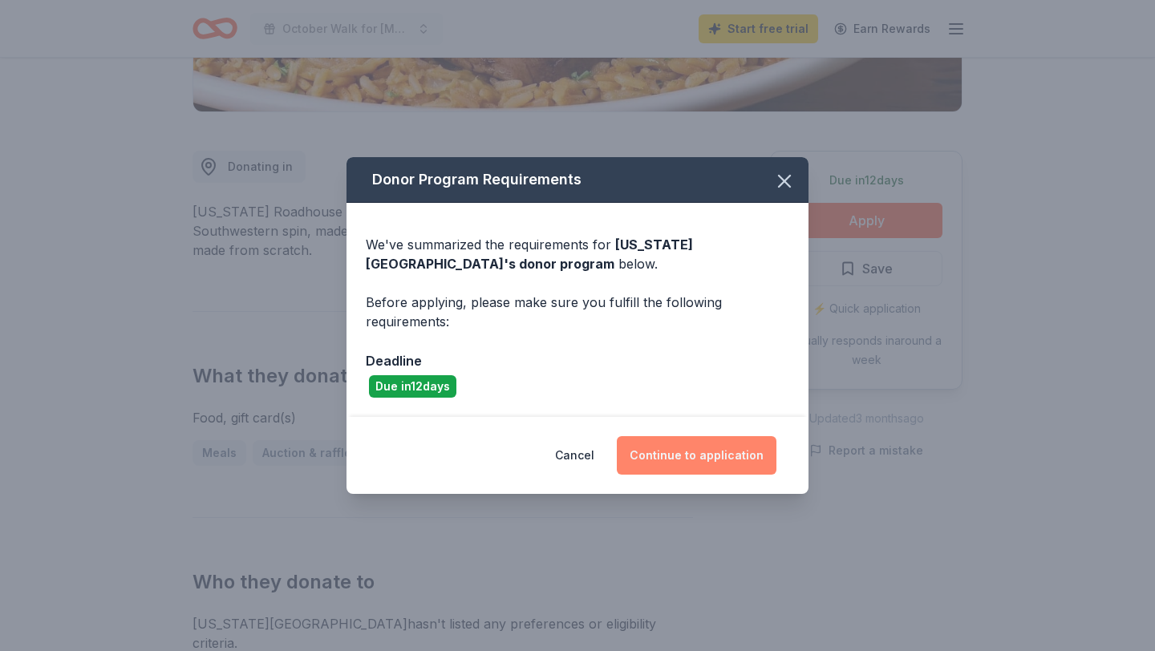
click at [690, 456] on button "Continue to application" at bounding box center [697, 455] width 160 height 38
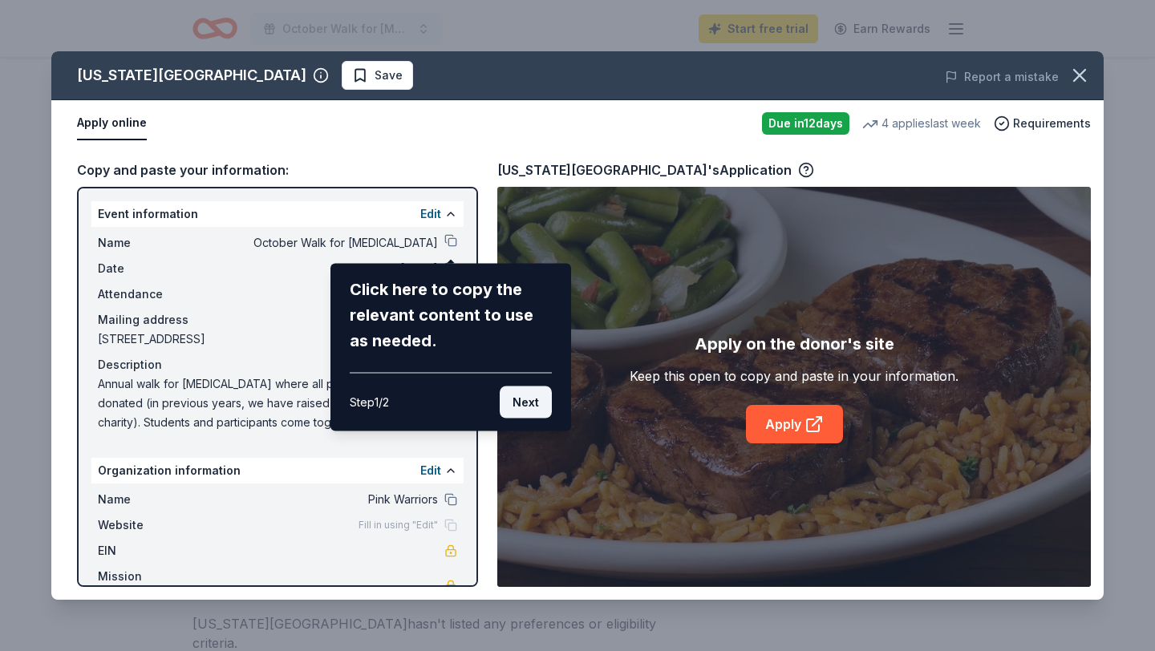
click at [539, 391] on button "Next" at bounding box center [526, 403] width 52 height 32
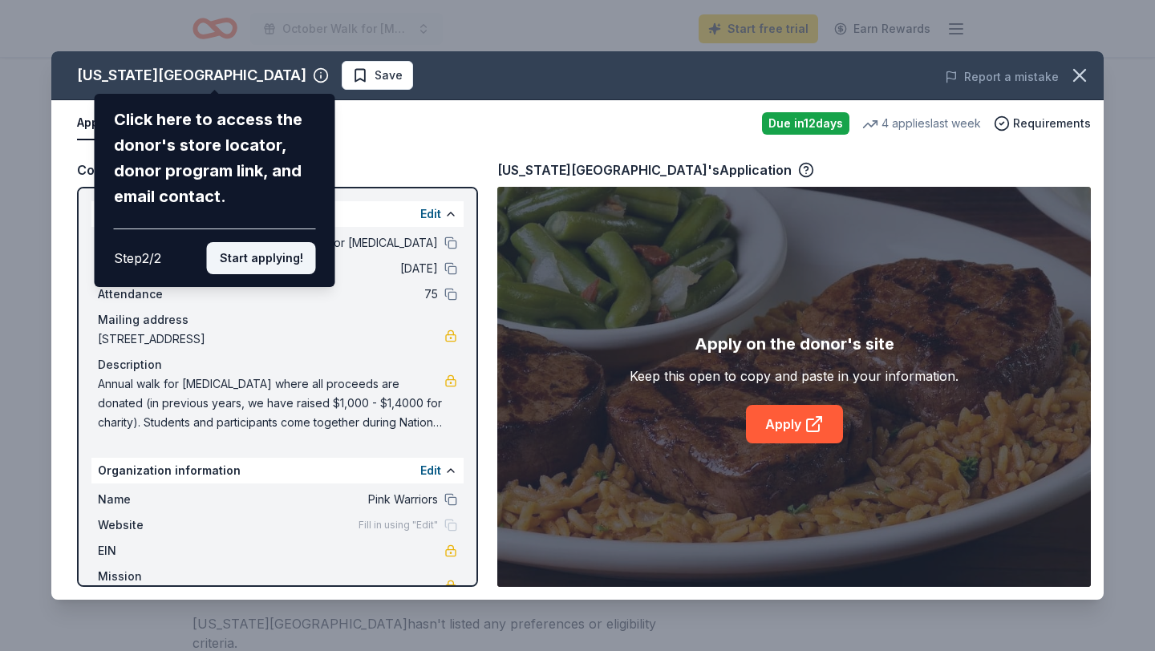
click at [271, 263] on button "Start applying!" at bounding box center [261, 258] width 109 height 32
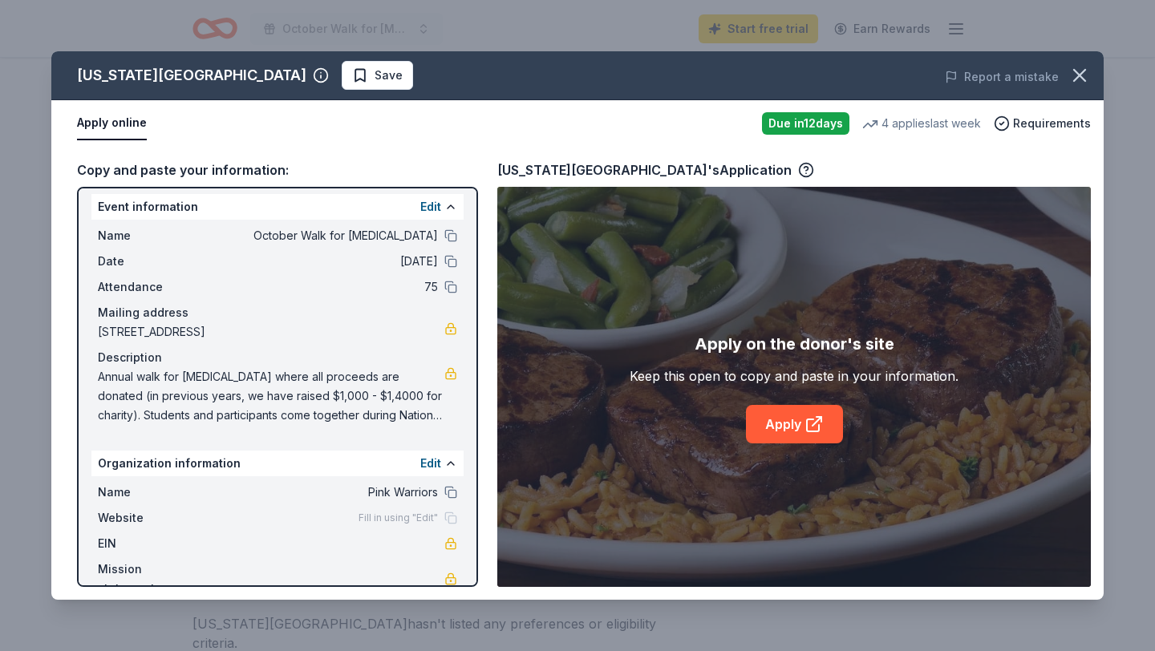
scroll to position [2, 0]
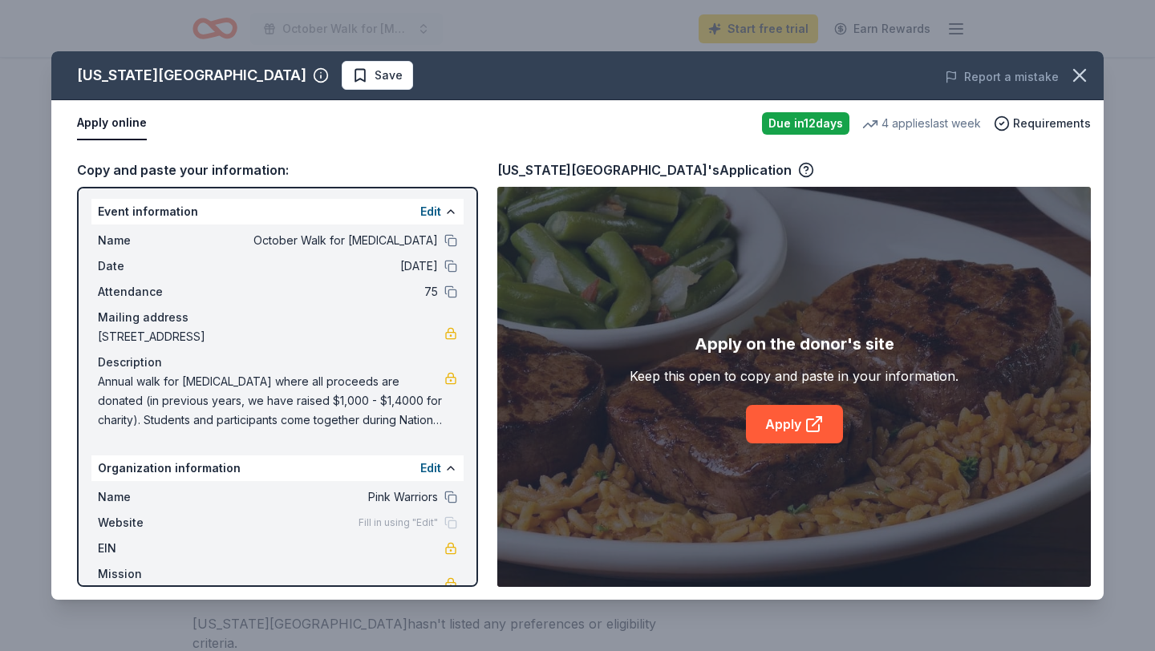
click at [438, 290] on div "Attendance 75" at bounding box center [277, 291] width 359 height 19
click at [451, 289] on button at bounding box center [450, 291] width 13 height 13
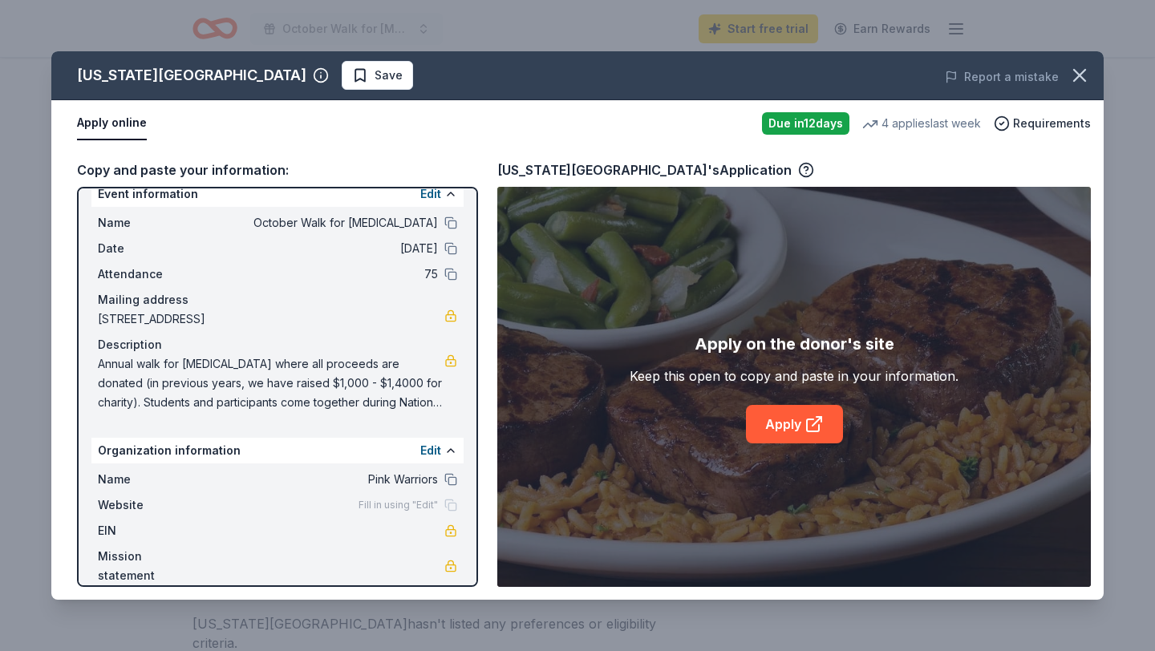
scroll to position [19, 0]
click at [443, 524] on div "EIN" at bounding box center [277, 531] width 359 height 19
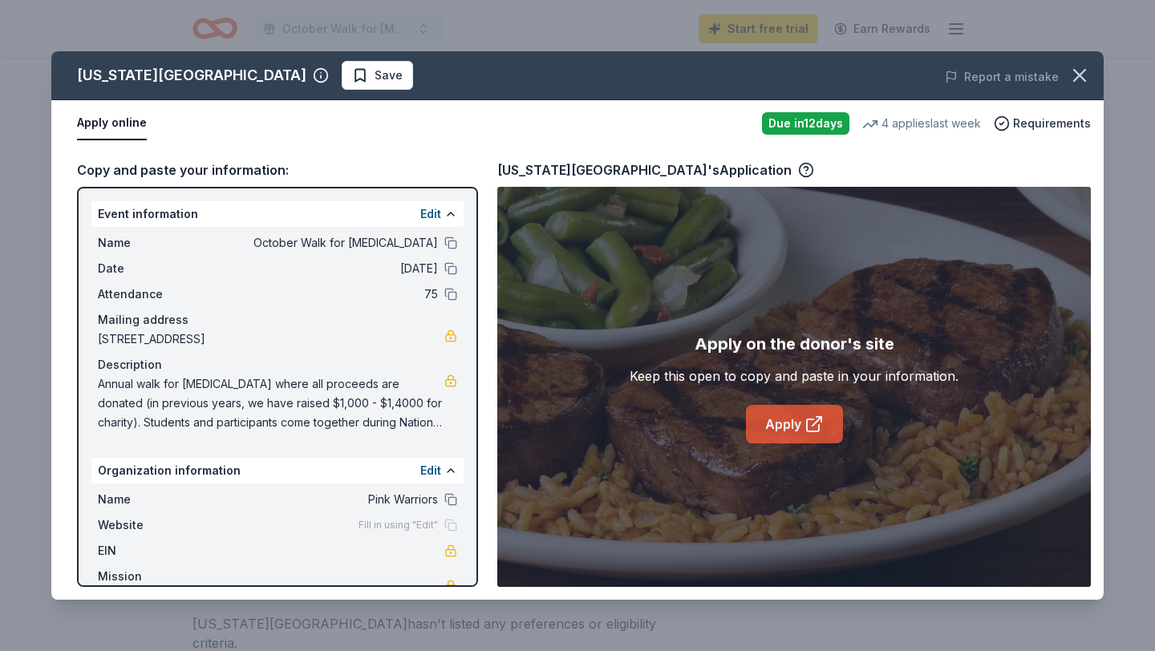
click at [769, 425] on link "Apply" at bounding box center [794, 424] width 97 height 38
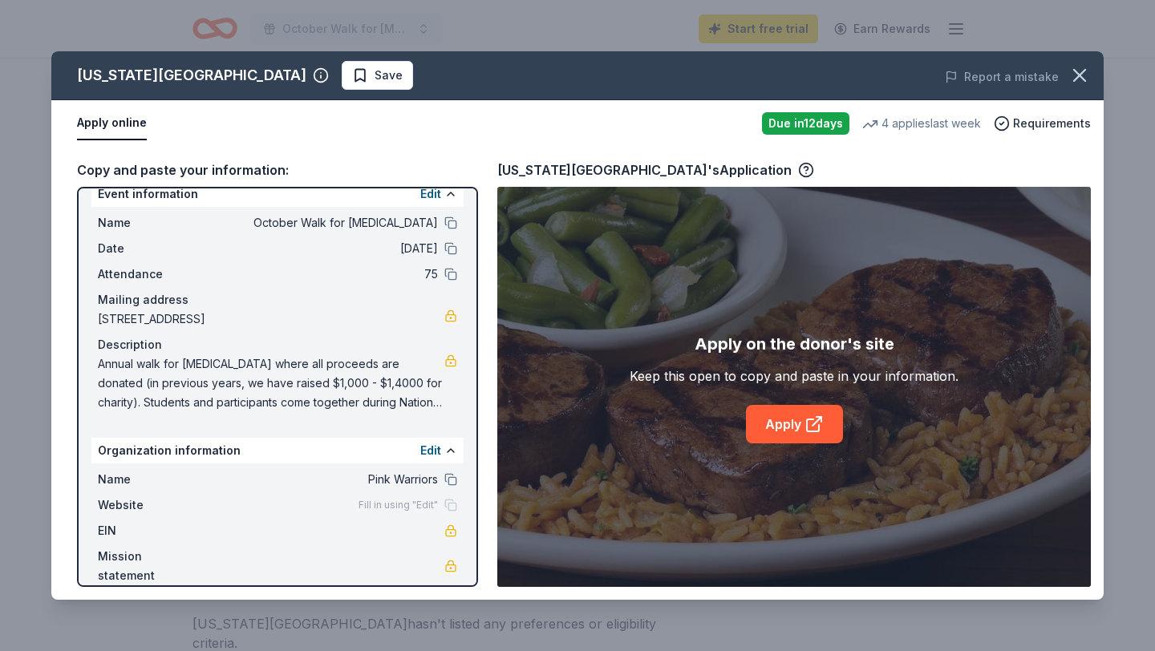
scroll to position [18, 0]
click at [342, 73] on button "Save" at bounding box center [377, 75] width 71 height 29
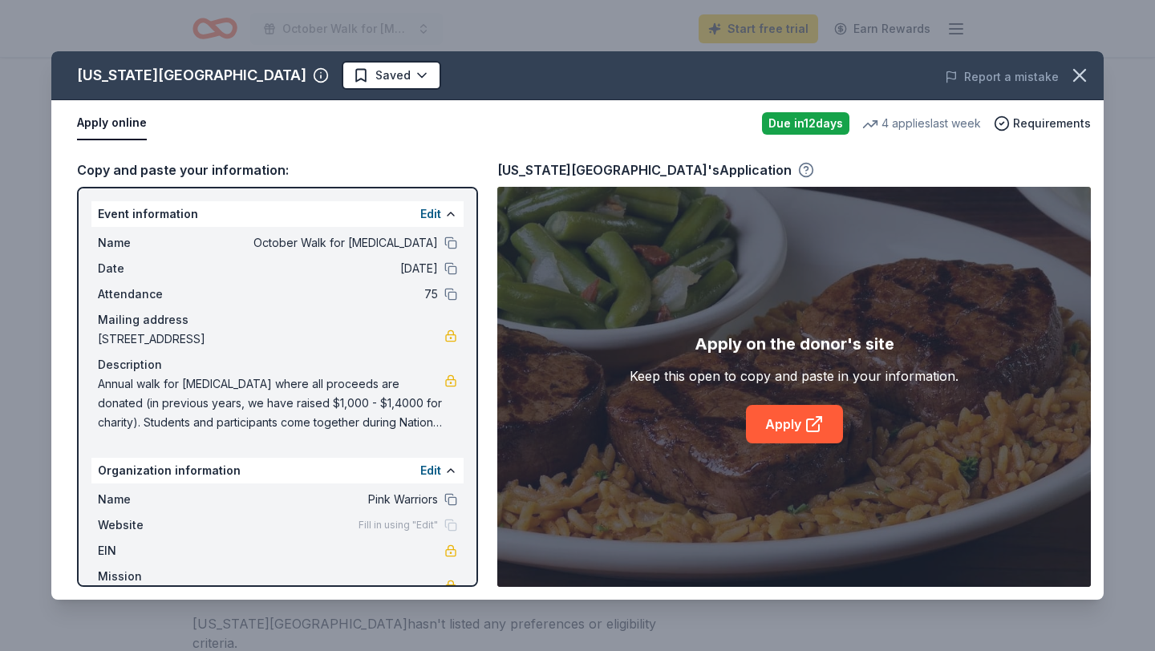
click at [798, 166] on icon "button" at bounding box center [806, 170] width 16 height 16
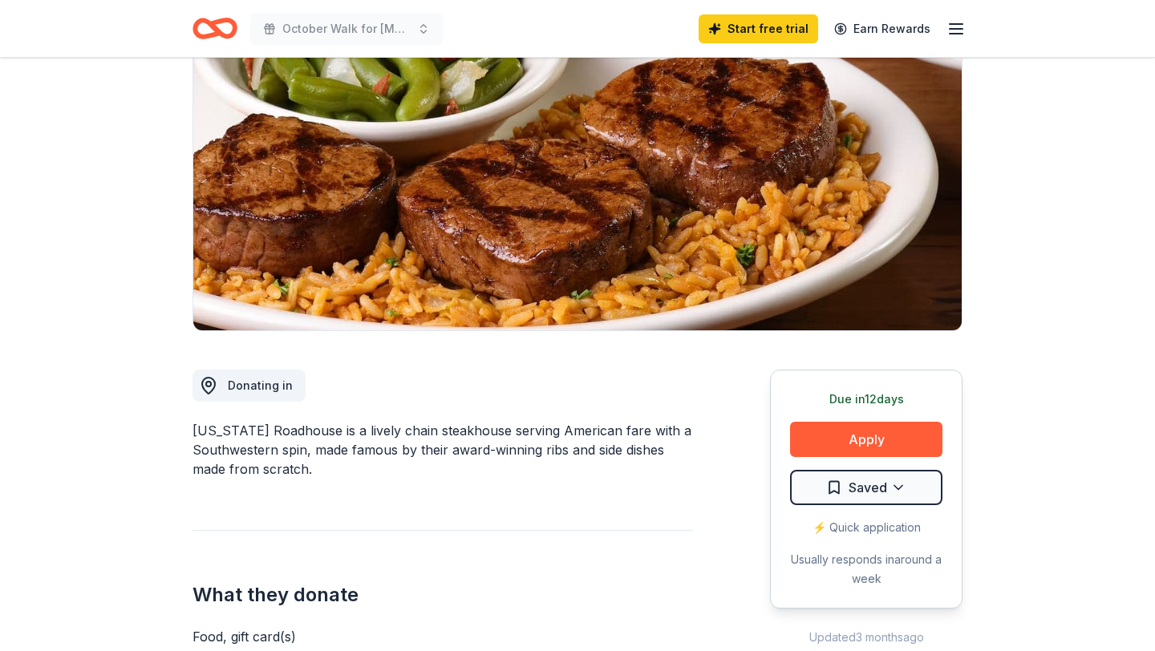
scroll to position [157, 0]
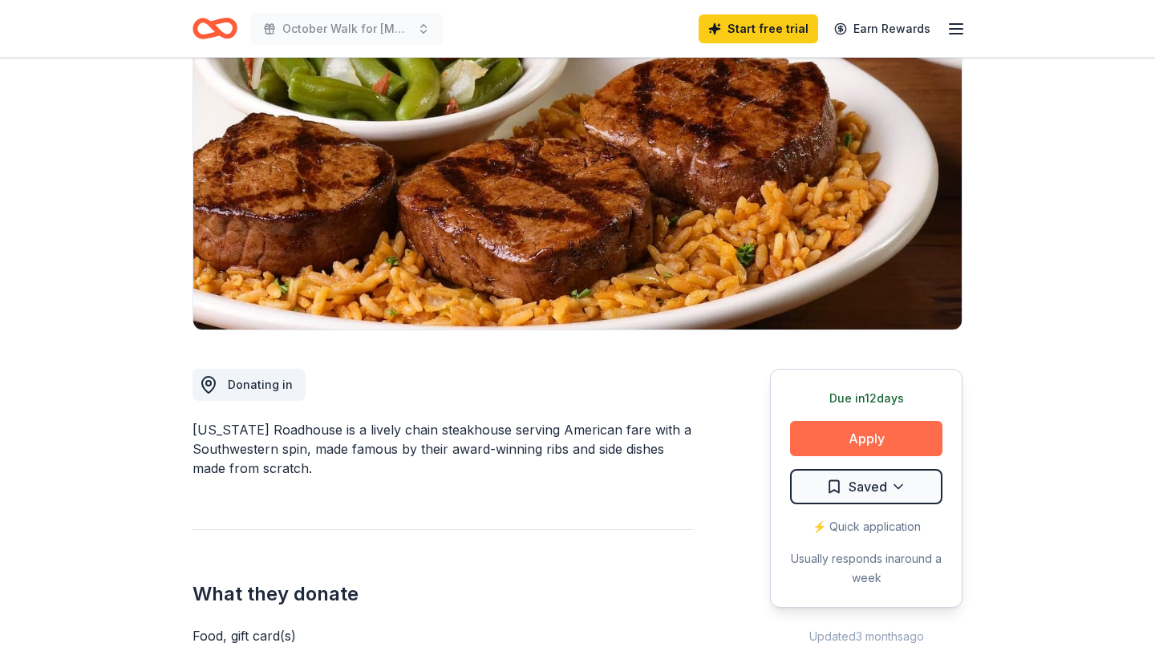
click at [860, 443] on button "Apply" at bounding box center [866, 438] width 152 height 35
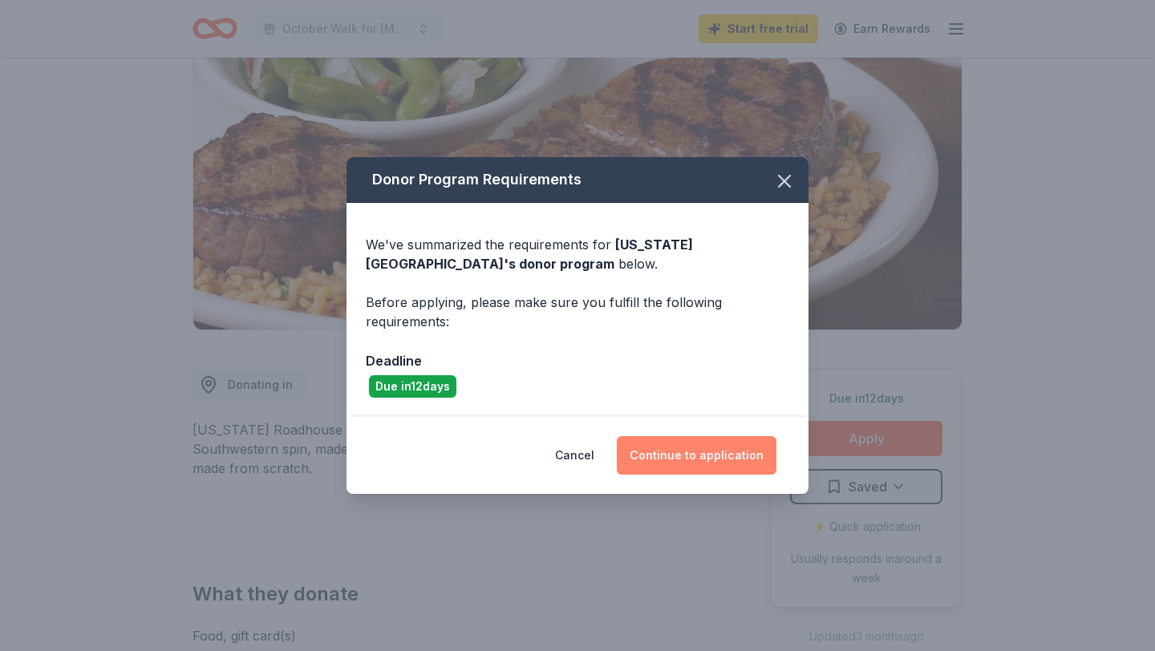
click at [714, 455] on button "Continue to application" at bounding box center [697, 455] width 160 height 38
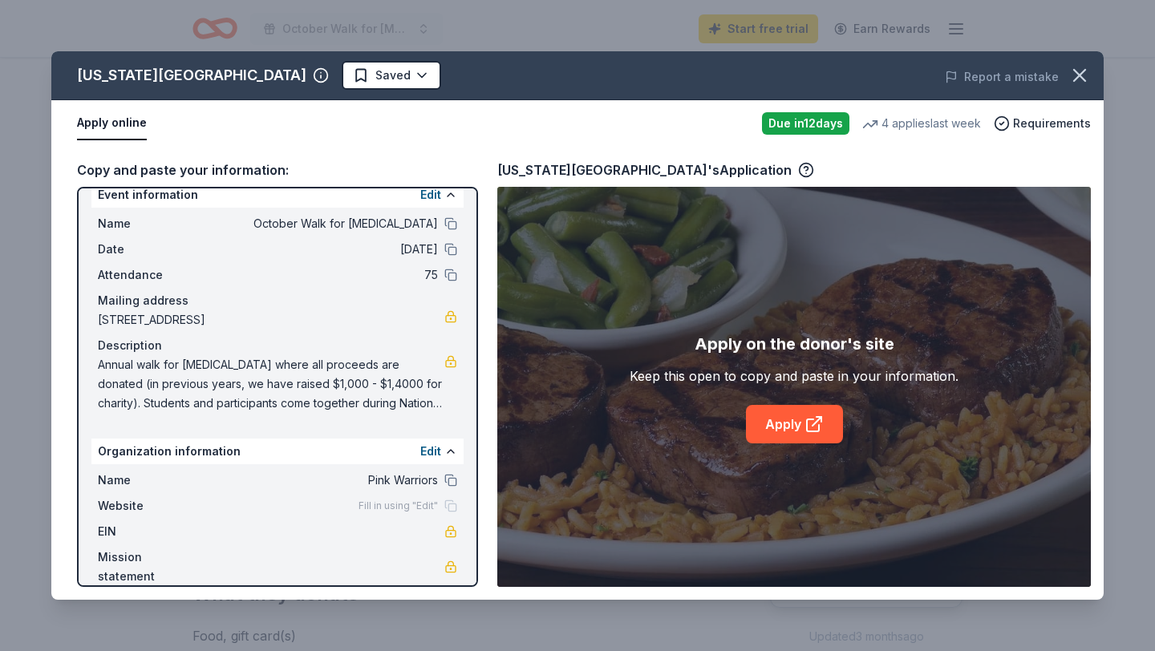
scroll to position [0, 0]
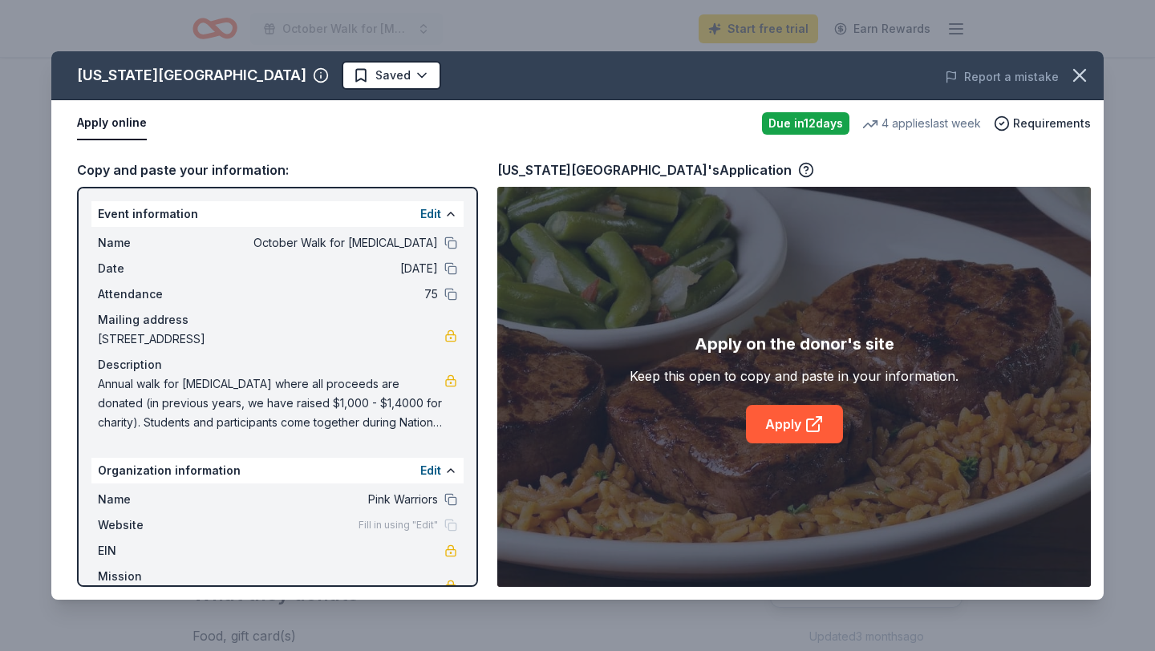
click at [1024, 97] on div "Report a mistake" at bounding box center [899, 77] width 408 height 45
click at [798, 166] on icon "button" at bounding box center [806, 170] width 16 height 16
